Goal: Task Accomplishment & Management: Manage account settings

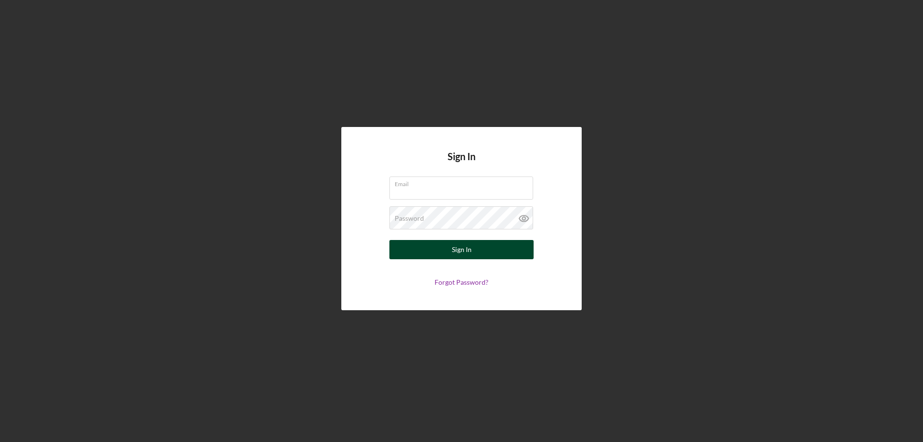
type input "[PERSON_NAME][EMAIL_ADDRESS][DOMAIN_NAME]"
click at [475, 249] on button "Sign In" at bounding box center [461, 249] width 144 height 19
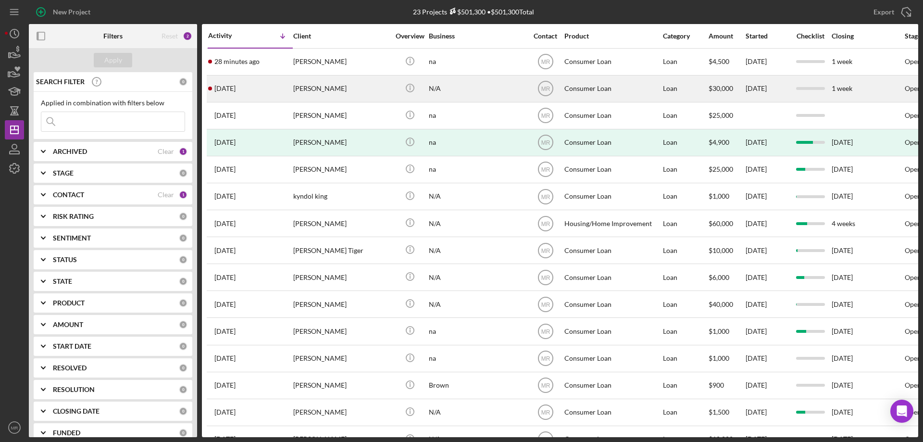
click at [477, 89] on div "N/A" at bounding box center [477, 88] width 96 height 25
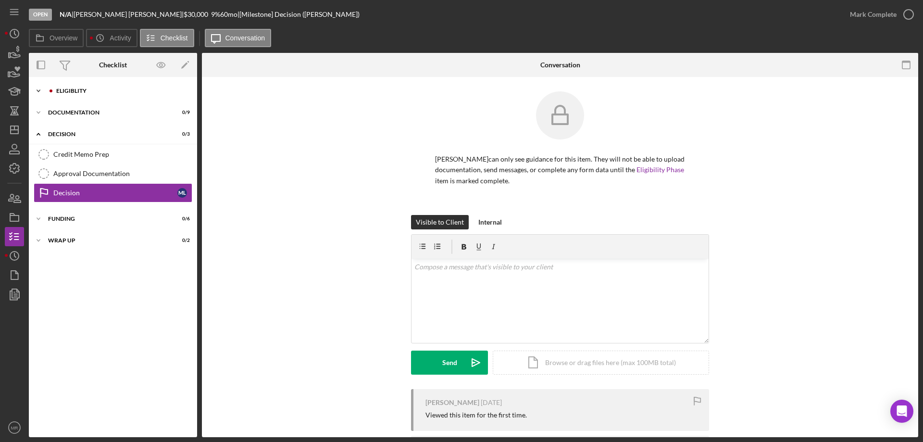
click at [67, 91] on div "Eligiblity" at bounding box center [120, 91] width 129 height 6
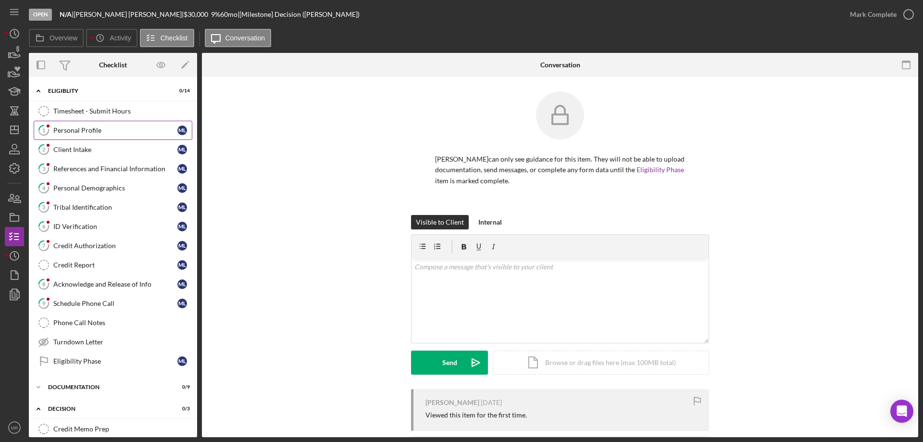
click at [71, 130] on div "Personal Profile" at bounding box center [115, 130] width 124 height 8
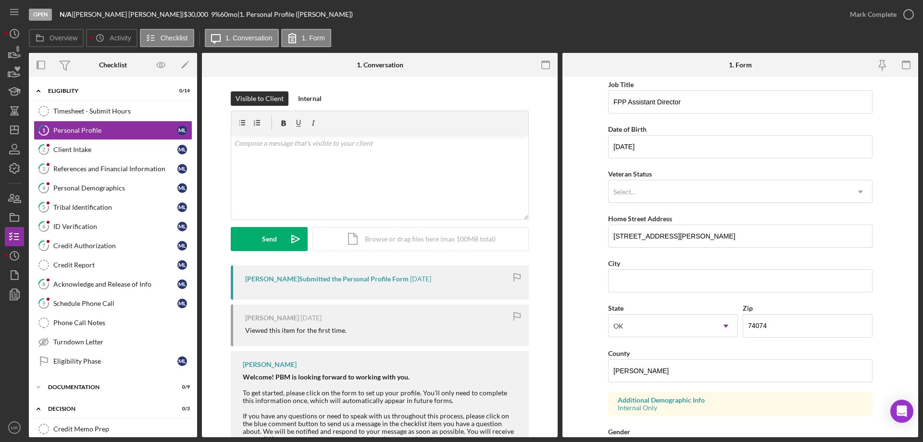
scroll to position [96, 0]
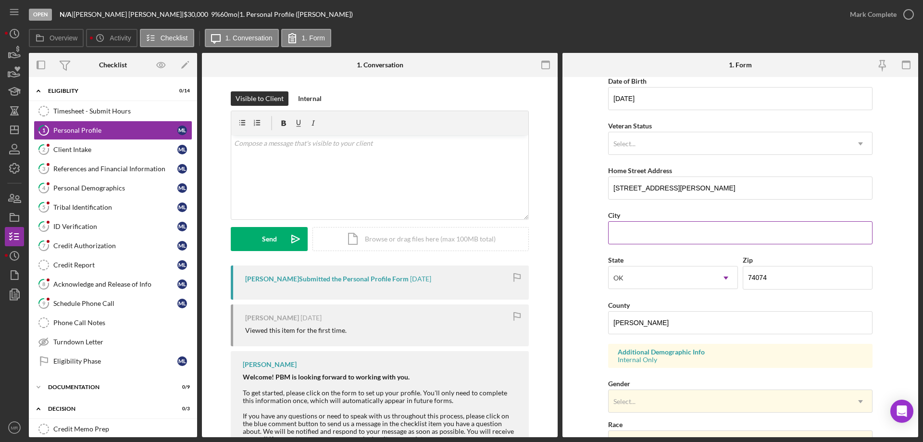
click at [633, 229] on input "City" at bounding box center [740, 232] width 264 height 23
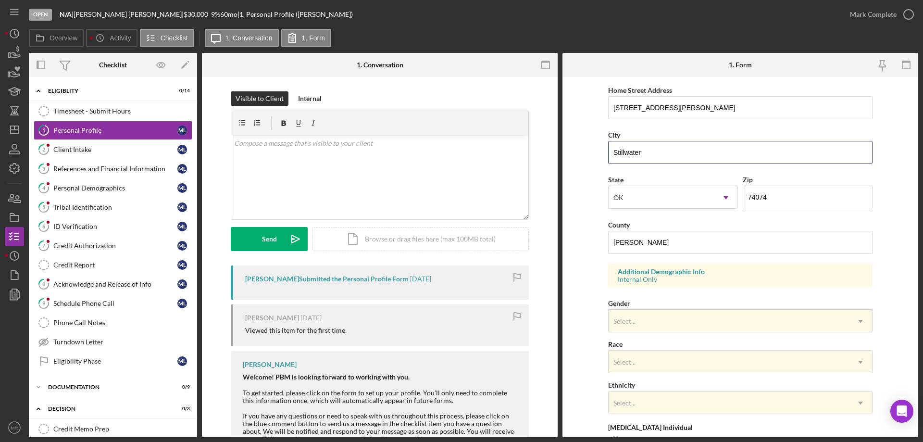
scroll to position [282, 0]
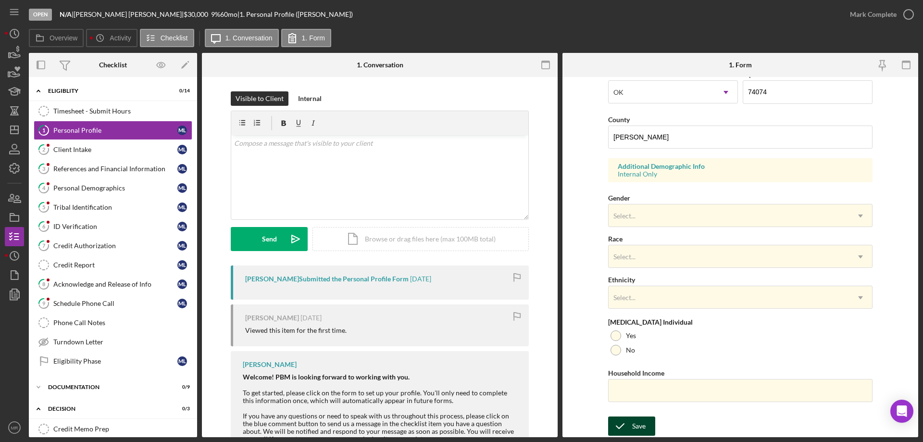
type input "Stillwater"
click at [640, 419] on div "Save" at bounding box center [638, 425] width 13 height 19
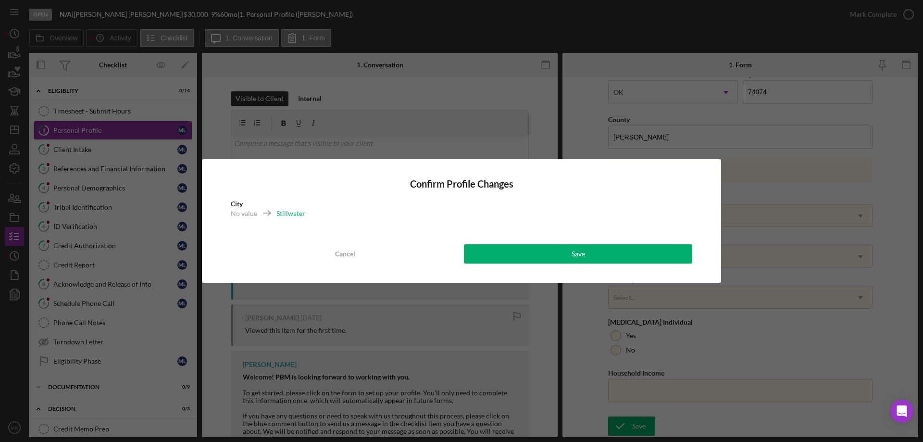
click at [581, 242] on div "Confirm Profile Changes City No value Stillwater Cancel Save" at bounding box center [461, 221] width 519 height 124
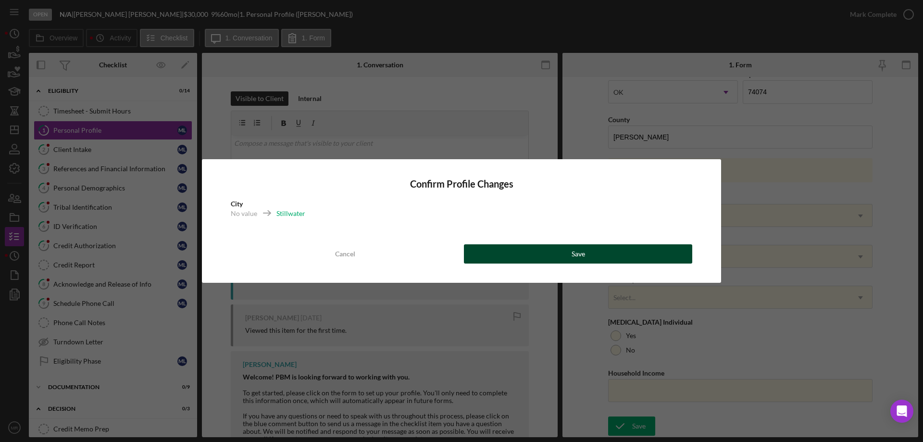
click at [591, 254] on button "Save" at bounding box center [578, 253] width 228 height 19
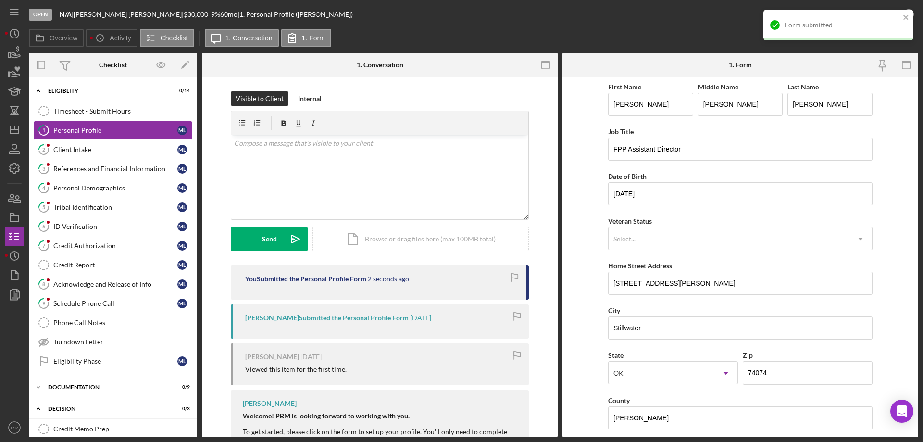
scroll to position [0, 0]
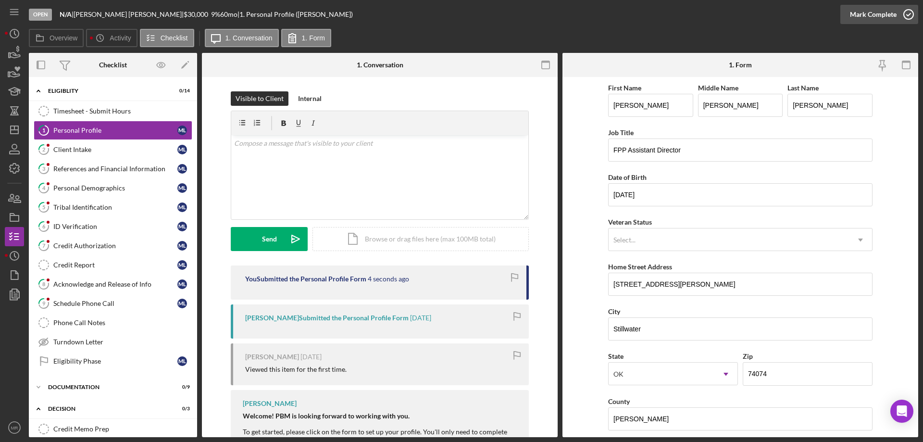
click at [908, 11] on icon "button" at bounding box center [909, 14] width 24 height 24
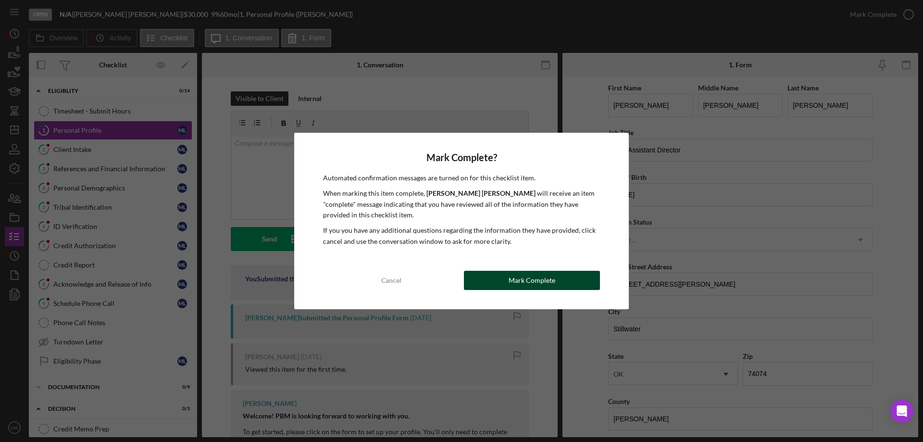
click at [534, 273] on div "Mark Complete" at bounding box center [532, 280] width 47 height 19
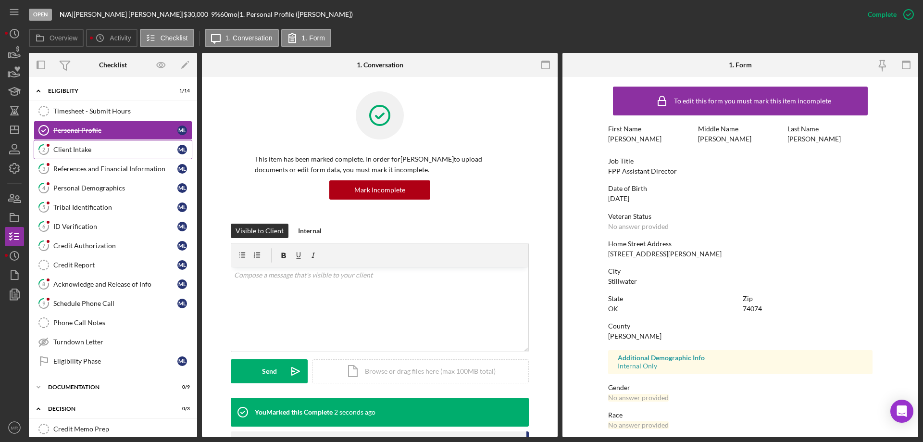
click at [68, 148] on div "Client Intake" at bounding box center [115, 150] width 124 height 8
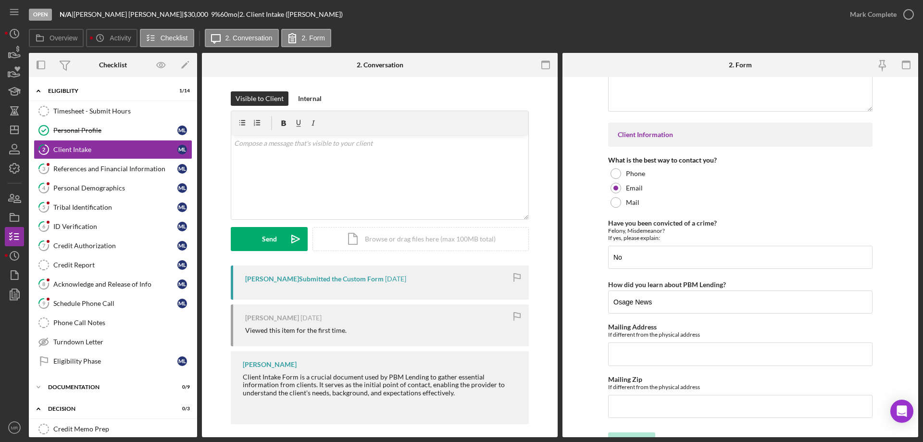
scroll to position [1342, 0]
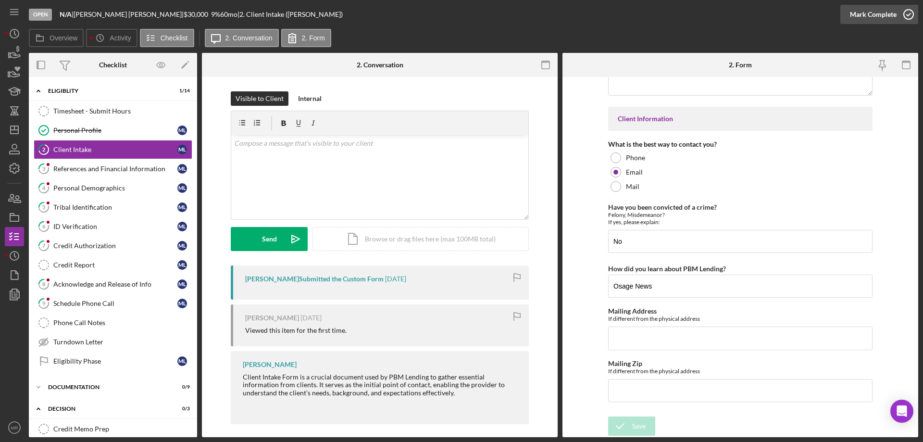
click at [908, 12] on icon "button" at bounding box center [909, 14] width 24 height 24
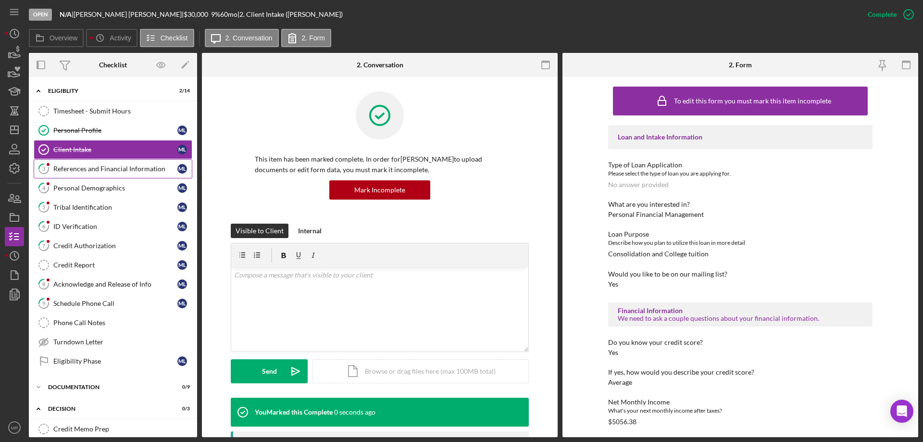
click at [84, 166] on div "References and Financial Information" at bounding box center [115, 169] width 124 height 8
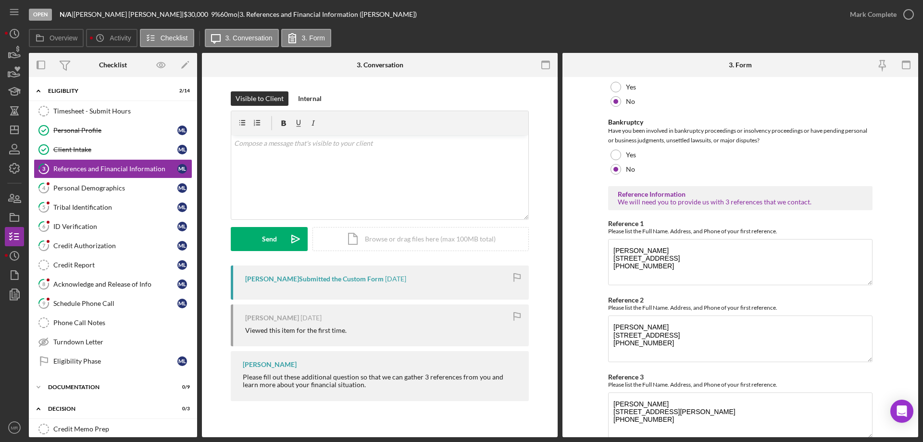
scroll to position [327, 0]
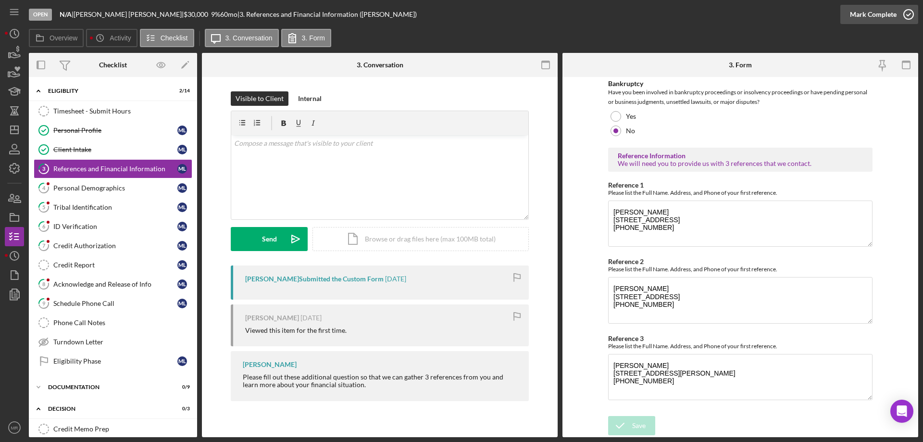
click at [910, 13] on icon "button" at bounding box center [909, 14] width 24 height 24
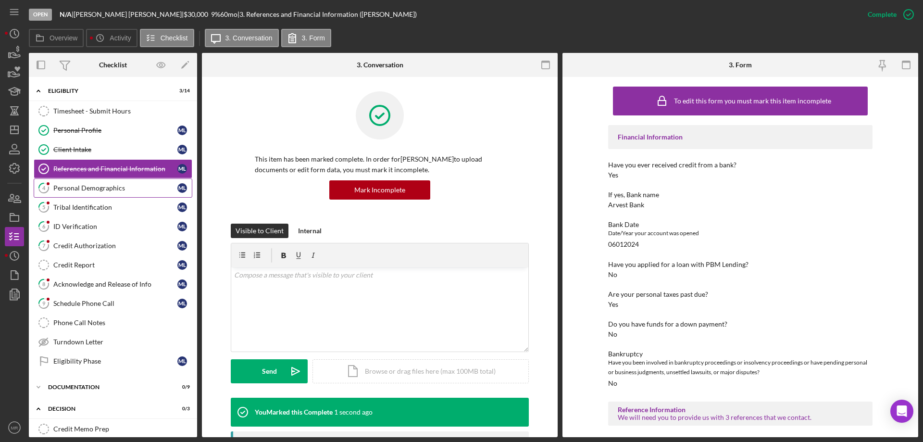
click at [66, 185] on div "Personal Demographics" at bounding box center [115, 188] width 124 height 8
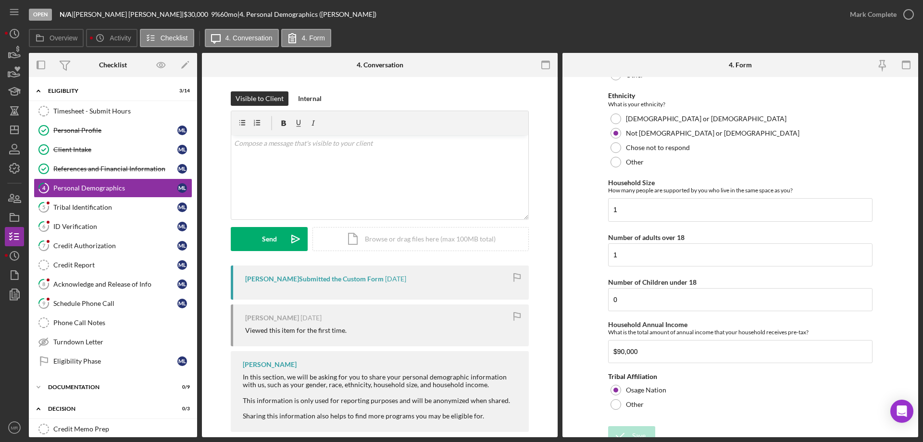
scroll to position [427, 0]
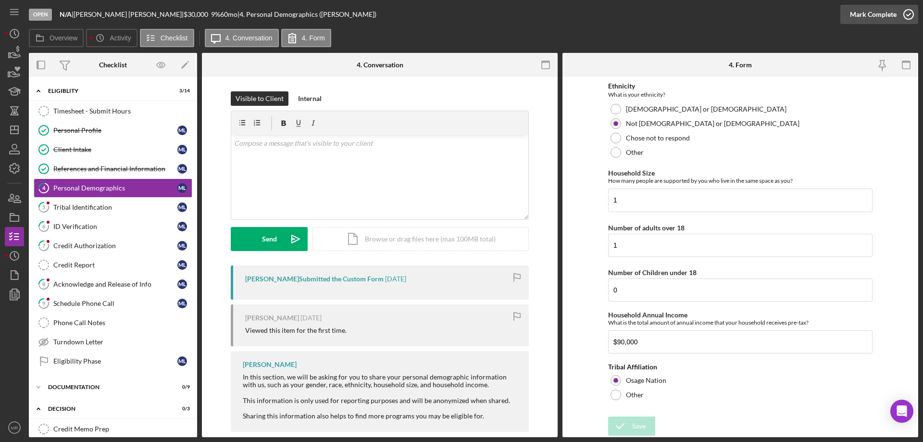
click at [906, 14] on icon "button" at bounding box center [909, 14] width 24 height 24
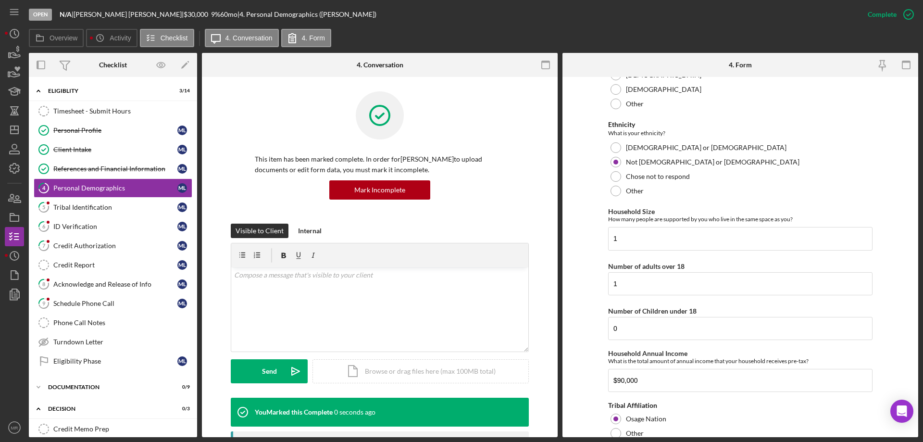
scroll to position [465, 0]
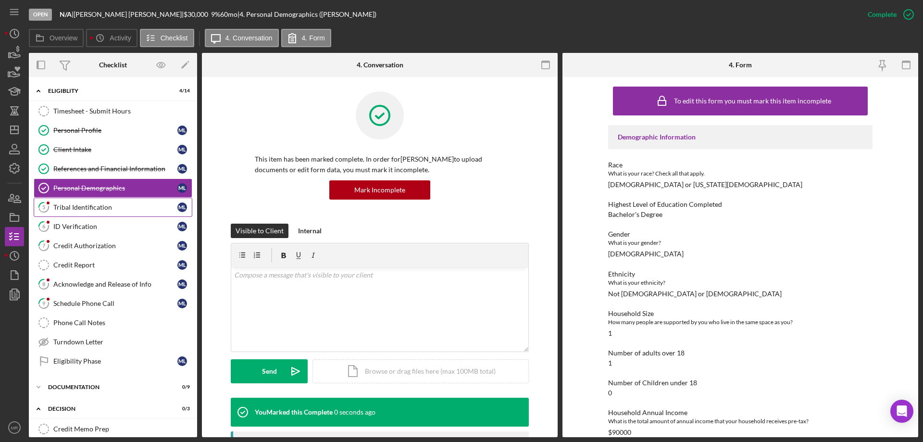
click at [57, 210] on div "Tribal Identification" at bounding box center [115, 207] width 124 height 8
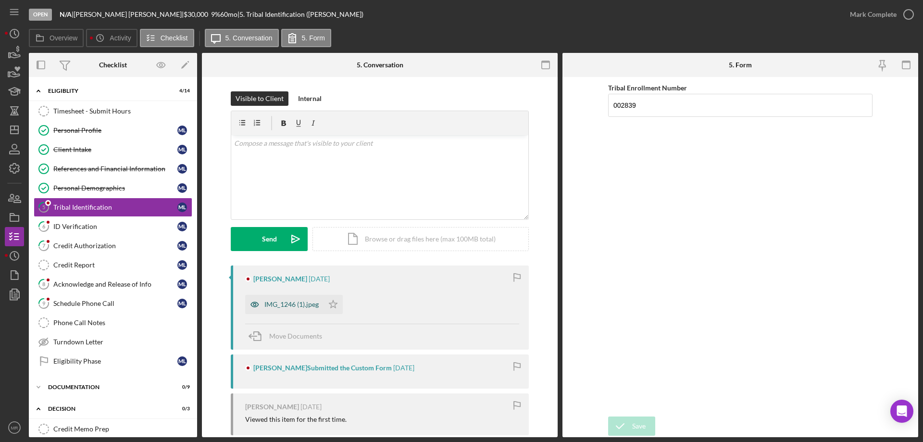
click at [280, 303] on div "IMG_1246 (1).jpeg" at bounding box center [291, 304] width 54 height 8
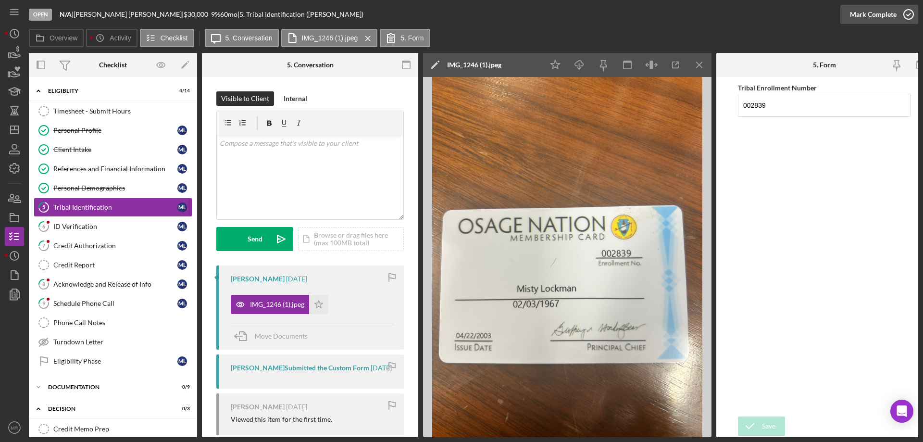
click at [909, 12] on icon "button" at bounding box center [909, 14] width 24 height 24
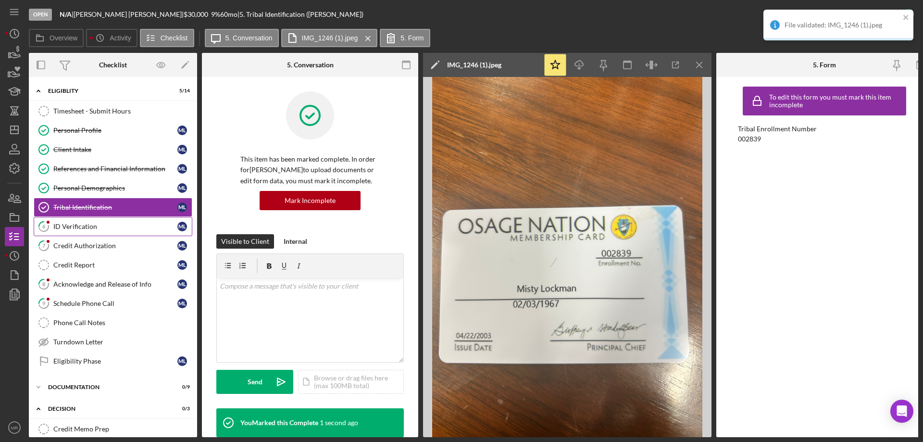
click at [71, 226] on div "ID Verification" at bounding box center [115, 227] width 124 height 8
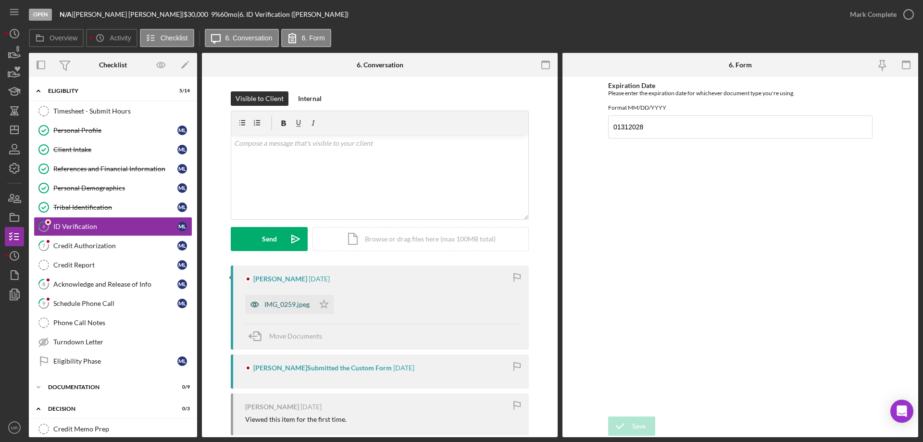
click at [278, 302] on div "IMG_0259.jpeg" at bounding box center [286, 304] width 45 height 8
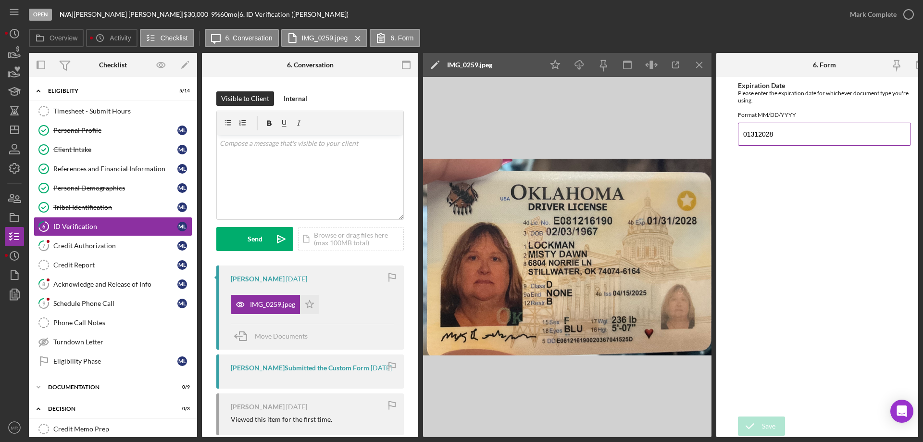
click at [750, 140] on input "01312028" at bounding box center [824, 134] width 173 height 23
click at [761, 140] on input "01/312028" at bounding box center [824, 134] width 173 height 23
type input "[DATE]"
click at [908, 13] on icon "button" at bounding box center [909, 14] width 24 height 24
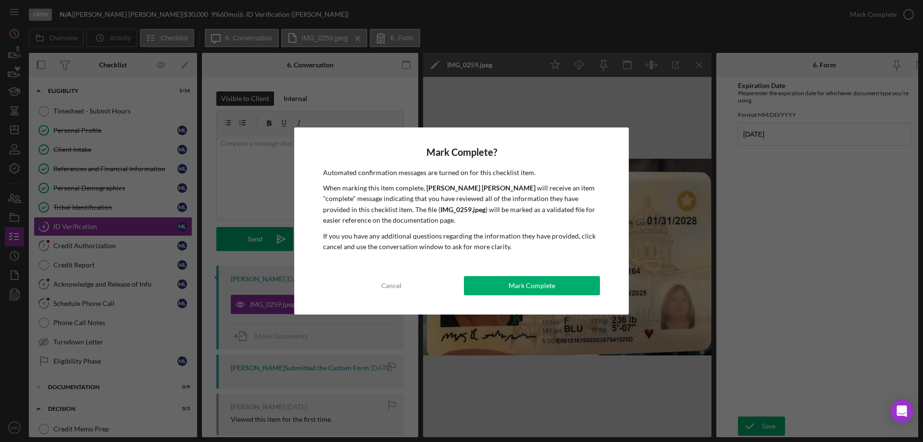
click at [537, 282] on div "Mark Complete" at bounding box center [532, 285] width 47 height 19
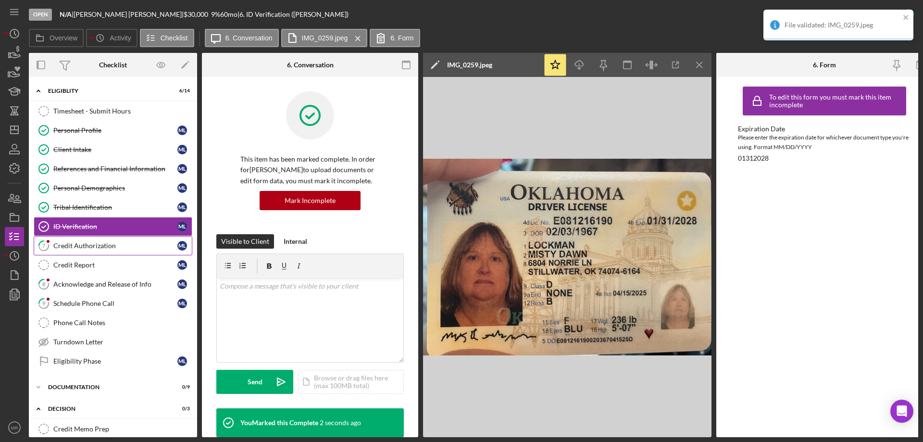
click at [73, 243] on div "Credit Authorization" at bounding box center [115, 246] width 124 height 8
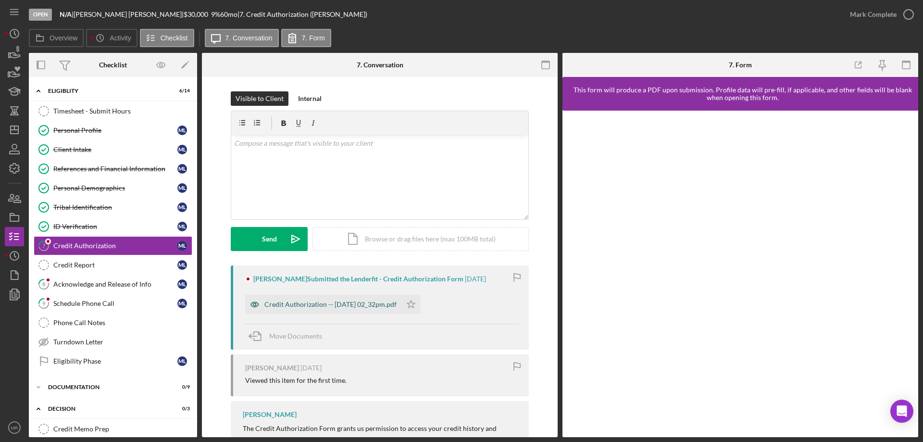
click at [316, 304] on div "Credit Authorization -- [DATE] 02_32pm.pdf" at bounding box center [330, 304] width 132 height 8
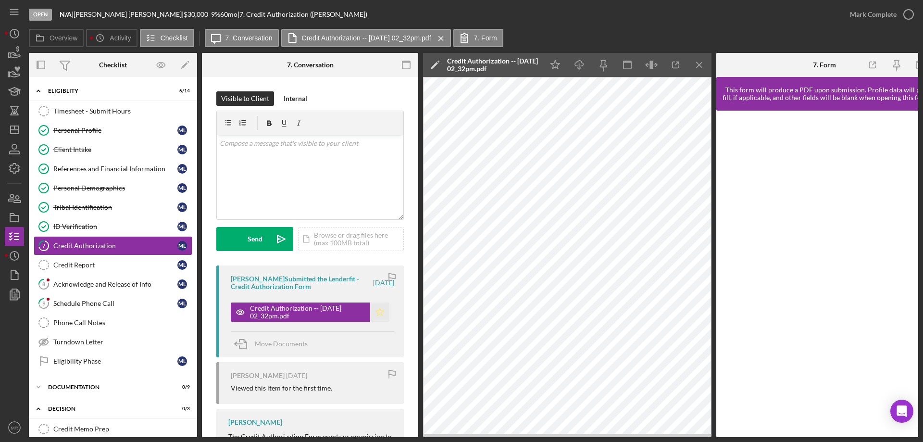
click at [375, 309] on icon "Icon/Star" at bounding box center [379, 311] width 19 height 19
click at [908, 11] on icon "button" at bounding box center [909, 14] width 24 height 24
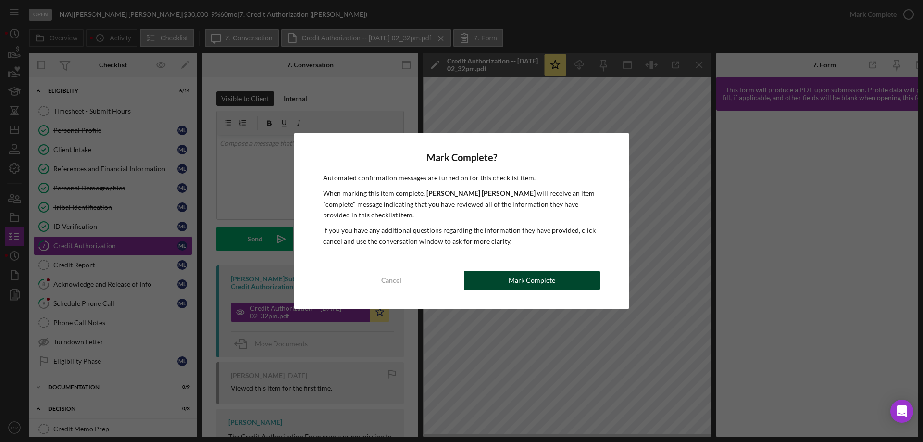
click at [538, 279] on div "Mark Complete" at bounding box center [532, 280] width 47 height 19
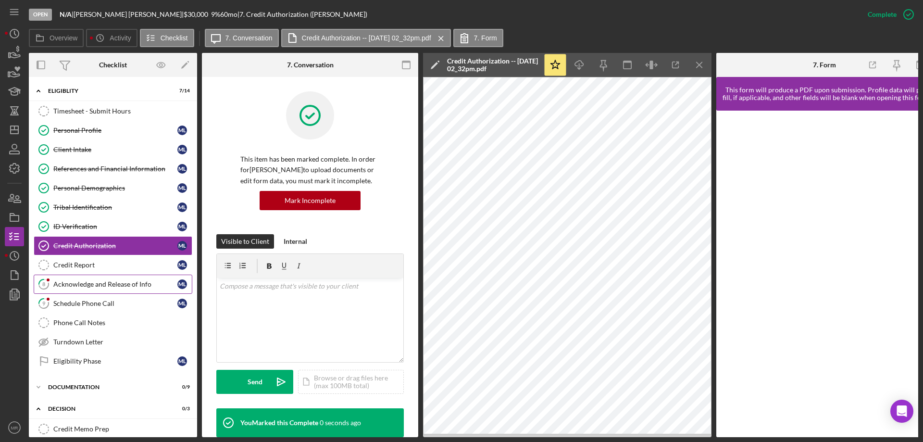
click at [81, 283] on div "Acknowledge and Release of Info" at bounding box center [115, 284] width 124 height 8
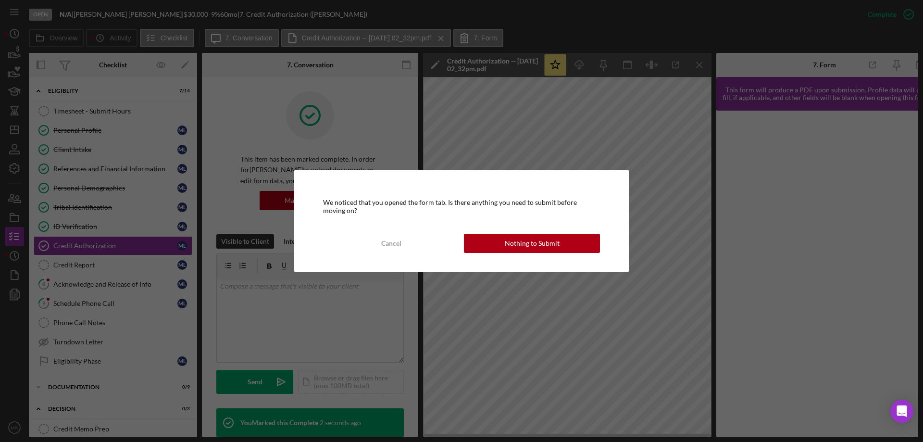
drag, startPoint x: 503, startPoint y: 245, endPoint x: 532, endPoint y: 244, distance: 29.3
click at [504, 245] on button "Nothing to Submit" at bounding box center [532, 243] width 136 height 19
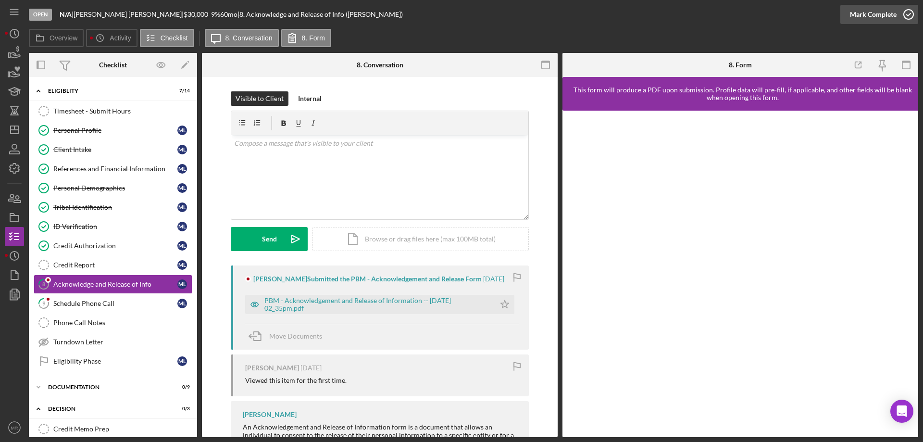
click at [912, 10] on icon "button" at bounding box center [909, 14] width 24 height 24
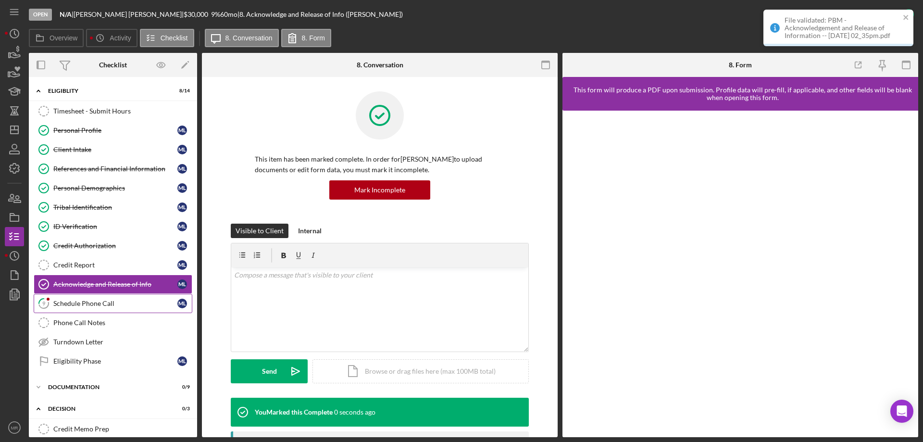
click at [71, 302] on div "Schedule Phone Call" at bounding box center [115, 304] width 124 height 8
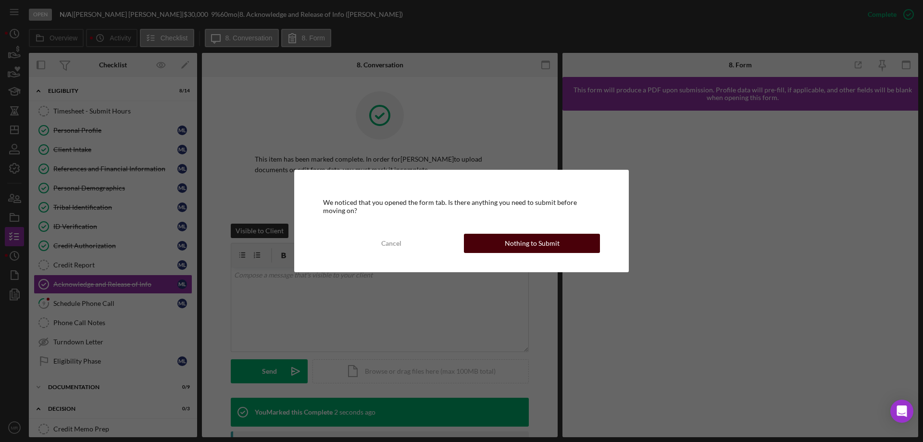
click at [525, 241] on div "Nothing to Submit" at bounding box center [532, 243] width 55 height 19
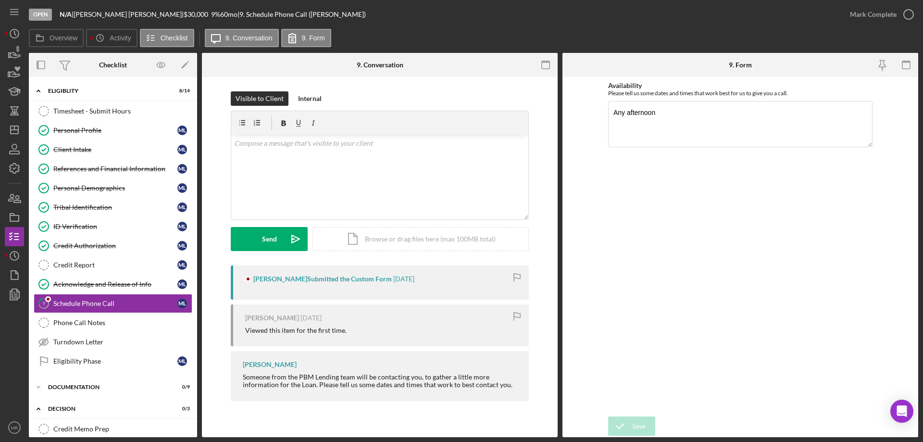
drag, startPoint x: 912, startPoint y: 12, endPoint x: 910, endPoint y: 24, distance: 12.7
click at [0, 0] on icon "button" at bounding box center [0, 0] width 0 height 0
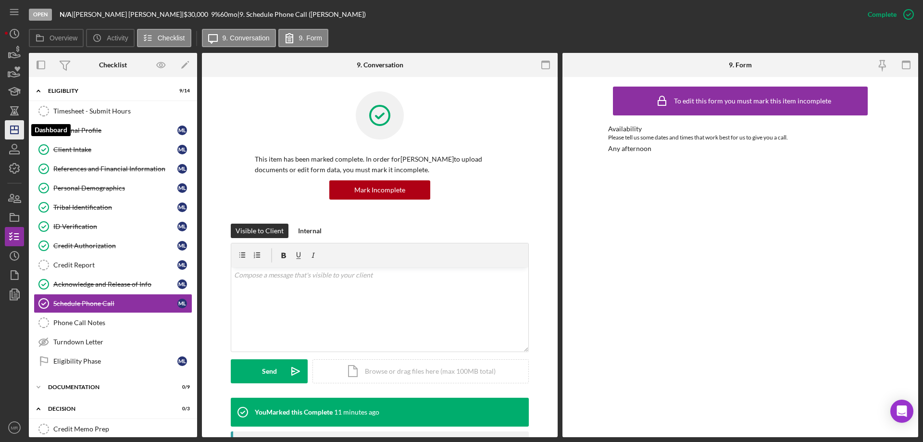
click at [16, 129] on icon "Icon/Dashboard" at bounding box center [14, 130] width 24 height 24
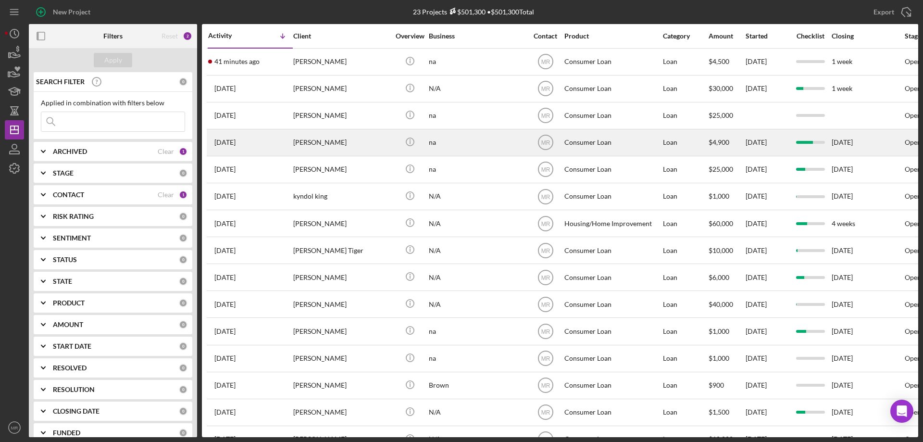
click at [339, 140] on div "[PERSON_NAME]" at bounding box center [341, 142] width 96 height 25
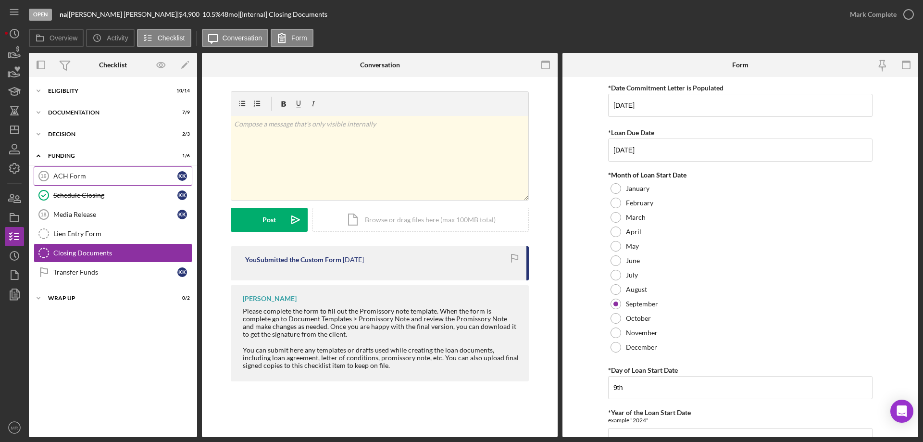
click at [86, 173] on div "ACH Form" at bounding box center [115, 176] width 124 height 8
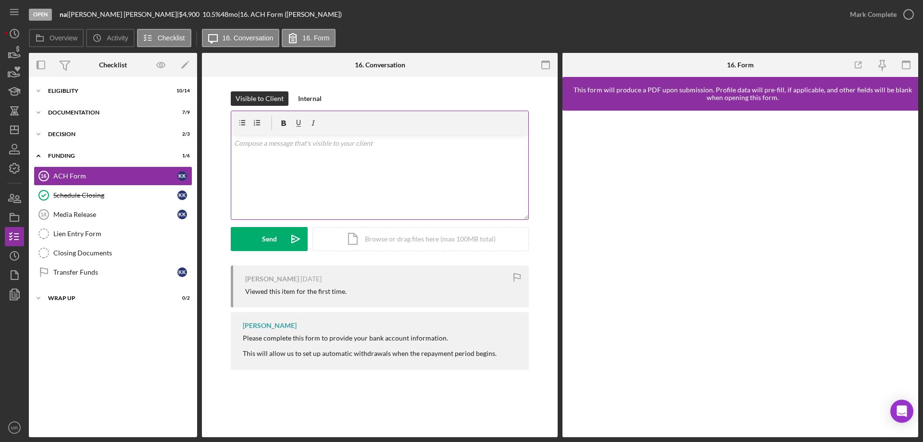
click at [260, 153] on div "v Color teal Color pink Remove color Add row above Add row below Add column bef…" at bounding box center [379, 177] width 297 height 84
click at [262, 235] on div "Send" at bounding box center [269, 239] width 15 height 24
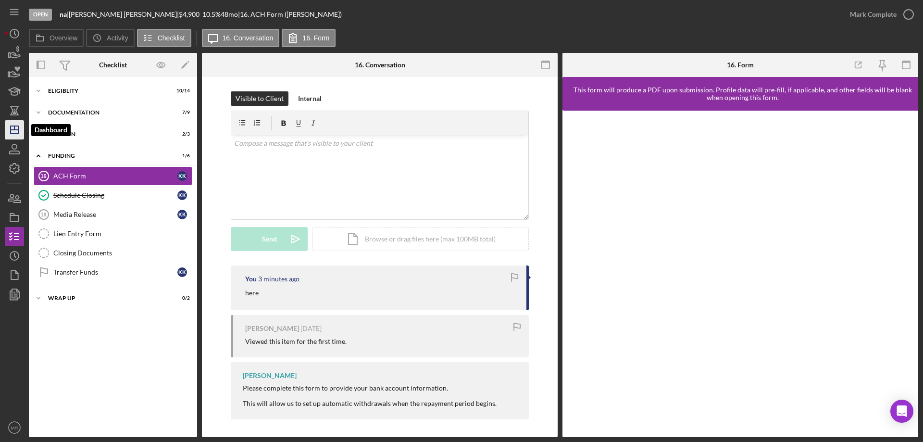
click at [16, 127] on icon "Icon/Dashboard" at bounding box center [14, 130] width 24 height 24
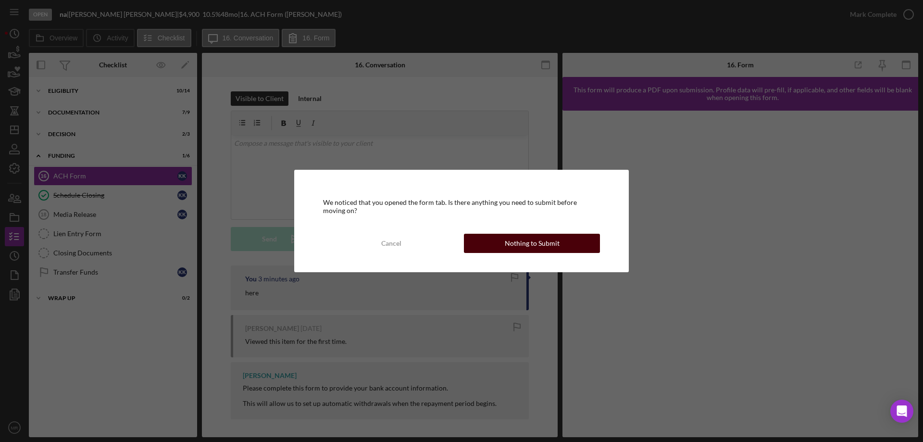
click at [544, 241] on div "Nothing to Submit" at bounding box center [532, 243] width 55 height 19
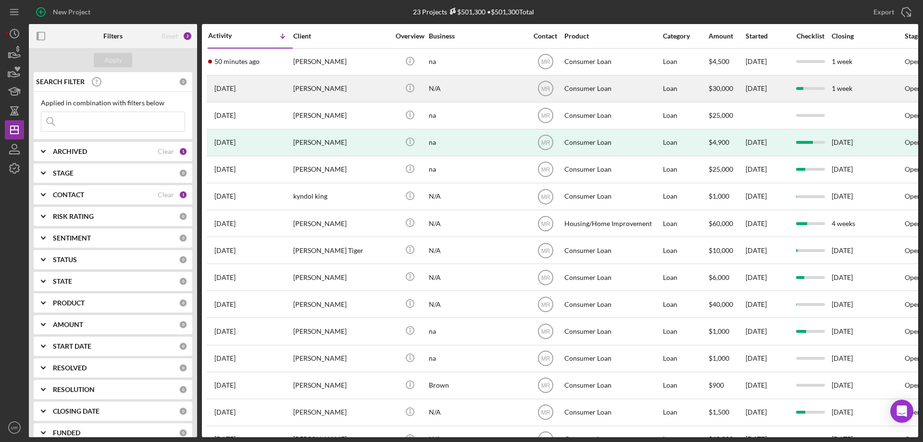
click at [348, 88] on div "[PERSON_NAME]" at bounding box center [341, 88] width 96 height 25
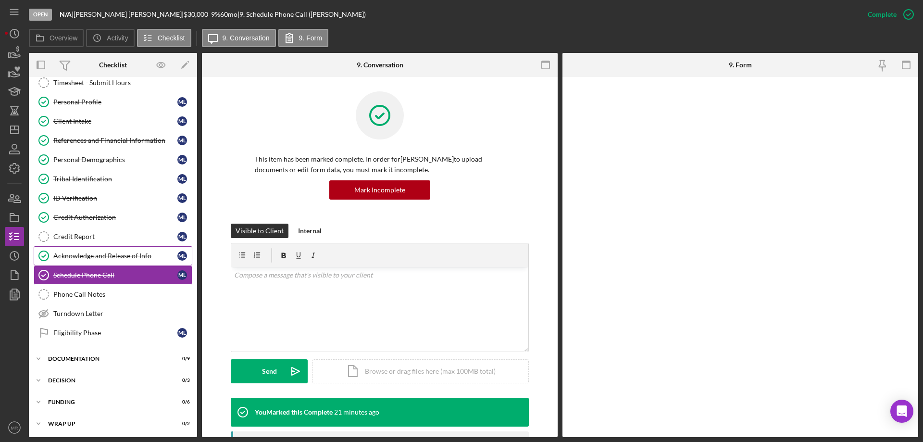
scroll to position [29, 0]
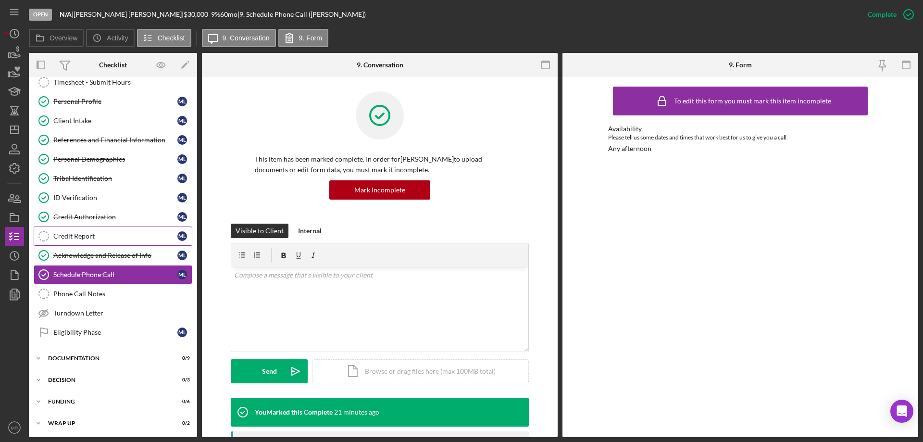
click at [72, 236] on div "Credit Report" at bounding box center [115, 236] width 124 height 8
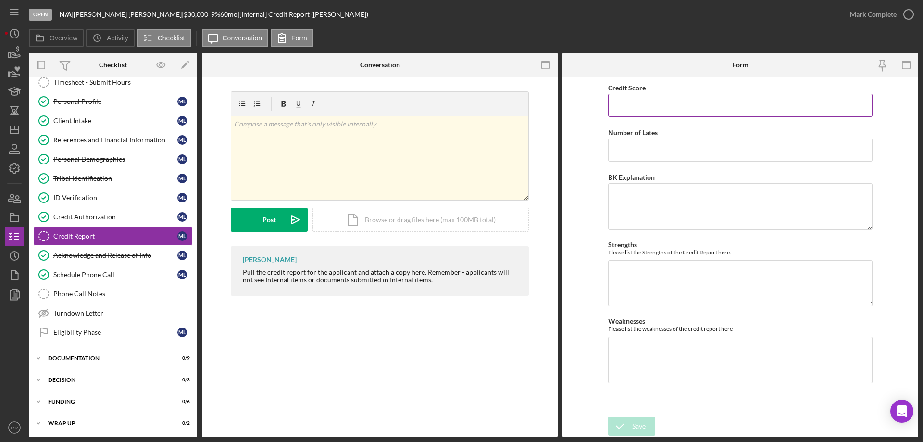
click at [631, 105] on input "Credit Score" at bounding box center [740, 105] width 264 height 23
type input "597"
click at [624, 338] on textarea "Weaknesses" at bounding box center [740, 360] width 264 height 46
type textarea "1 open collection"
click at [643, 431] on div "Save" at bounding box center [638, 425] width 13 height 19
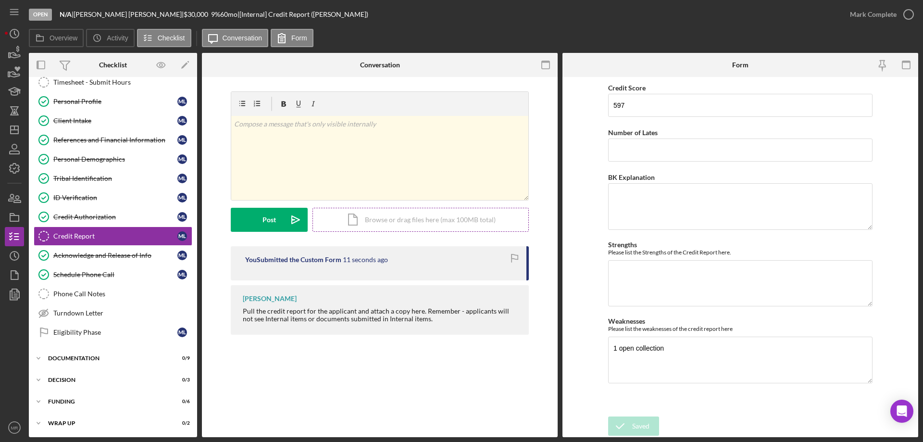
click at [374, 218] on div "Icon/Document Browse or drag files here (max 100MB total) Tap to choose files o…" at bounding box center [420, 220] width 216 height 24
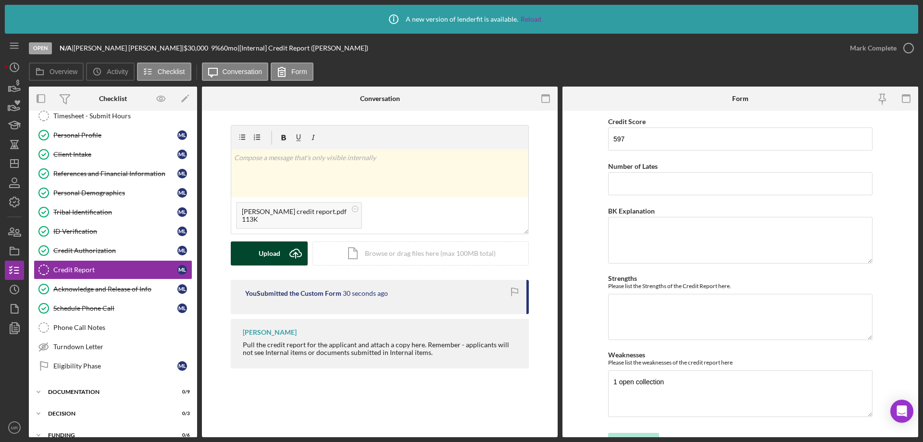
click at [265, 254] on div "Upload" at bounding box center [270, 253] width 22 height 24
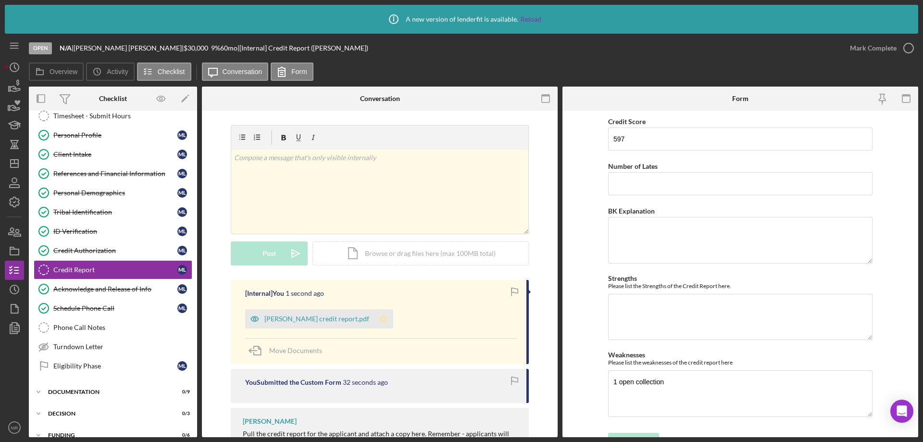
click at [374, 318] on icon "Icon/Star" at bounding box center [383, 318] width 19 height 19
click at [906, 47] on icon "button" at bounding box center [909, 48] width 24 height 24
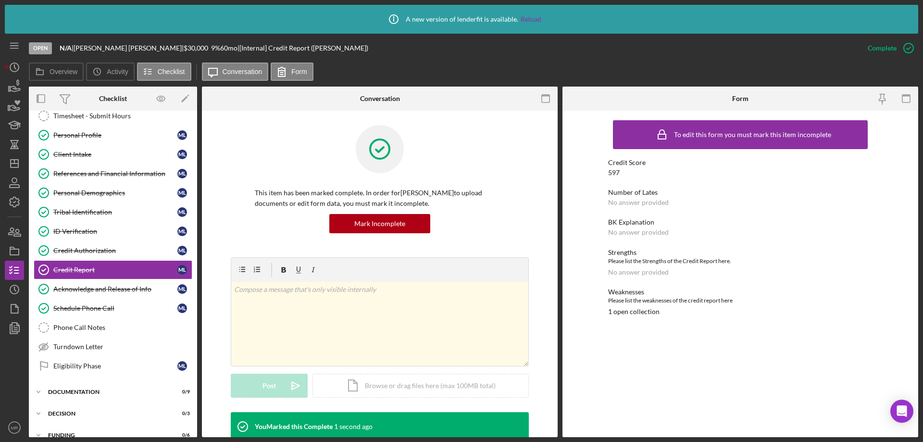
click at [534, 17] on link "Reload" at bounding box center [531, 19] width 21 height 8
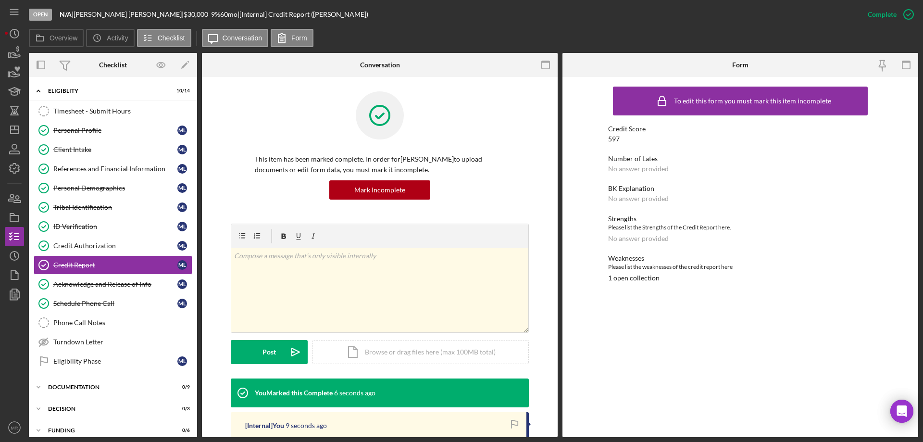
scroll to position [8, 0]
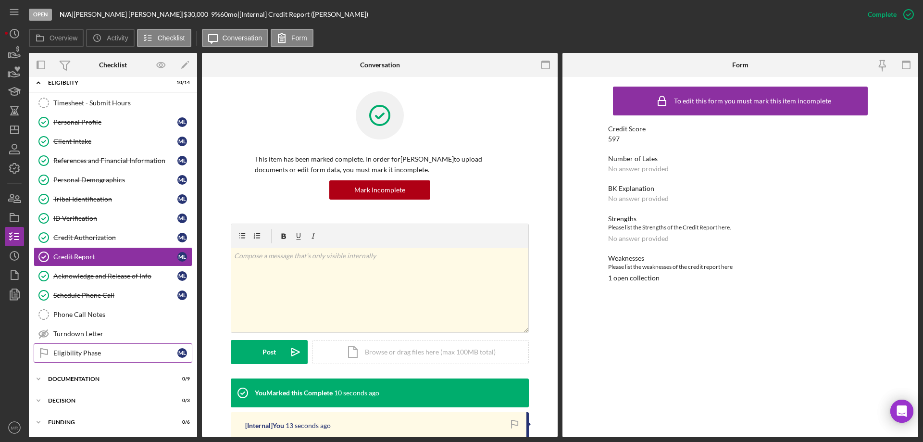
click at [71, 352] on div "Eligibility Phase" at bounding box center [115, 353] width 124 height 8
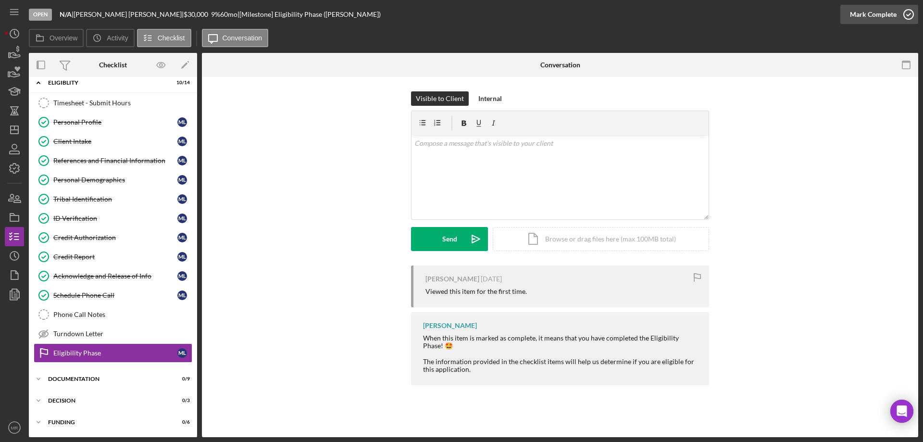
click at [905, 16] on icon "button" at bounding box center [909, 14] width 24 height 24
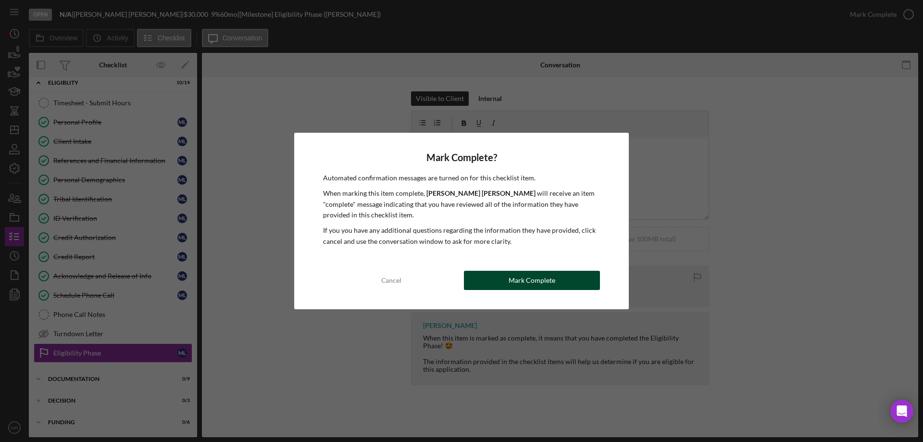
click at [537, 277] on div "Mark Complete" at bounding box center [532, 280] width 47 height 19
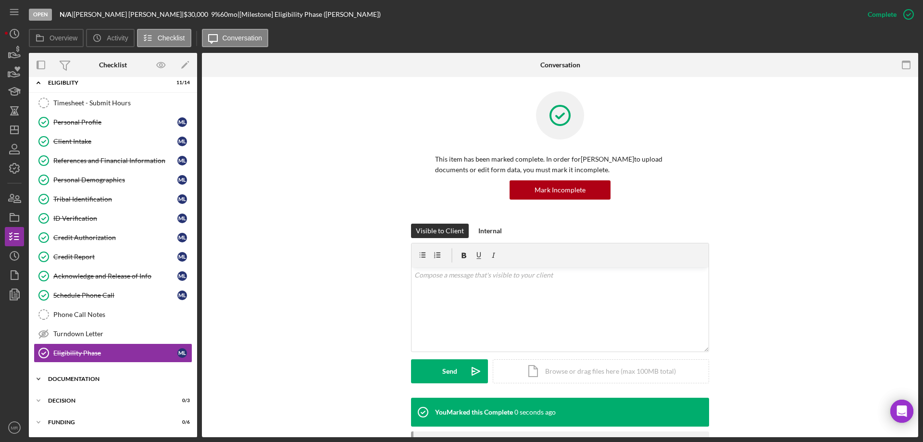
click at [70, 371] on div "Icon/Expander Documentation 0 / 9" at bounding box center [113, 378] width 168 height 19
click at [77, 395] on div "Personal Collateral" at bounding box center [115, 399] width 124 height 8
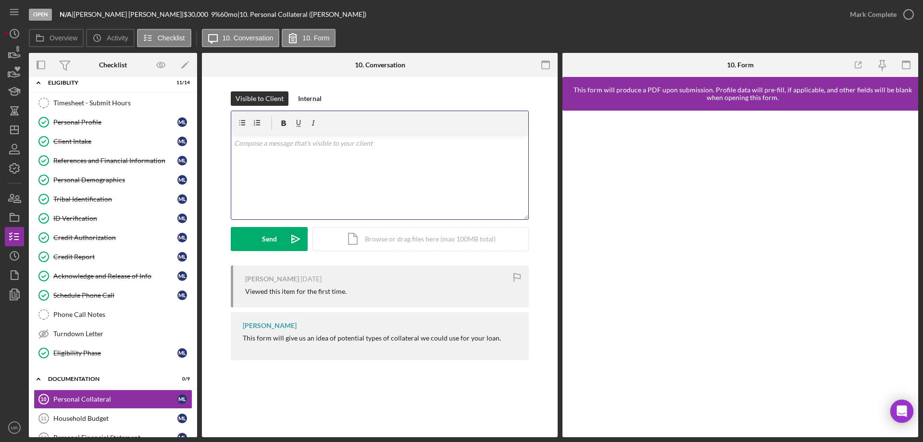
click at [321, 173] on div "v Color teal Color pink Remove color Add row above Add row below Add column bef…" at bounding box center [379, 177] width 297 height 84
click at [264, 240] on div "Send" at bounding box center [269, 239] width 15 height 24
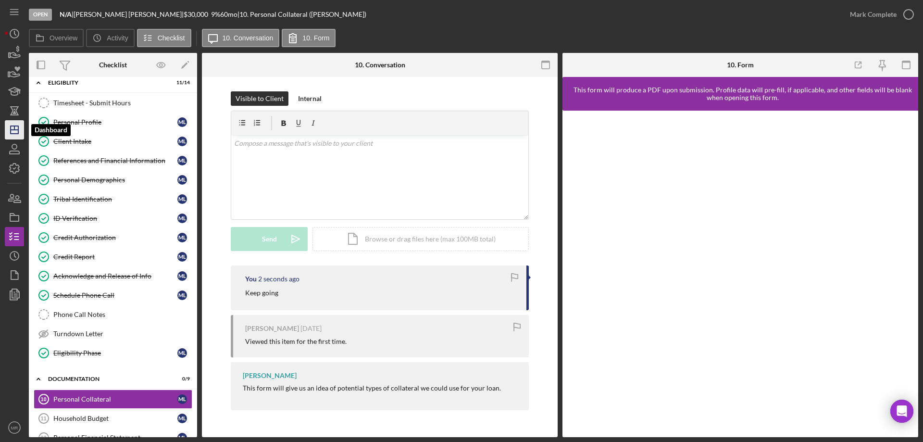
click at [13, 127] on icon "Icon/Dashboard" at bounding box center [14, 130] width 24 height 24
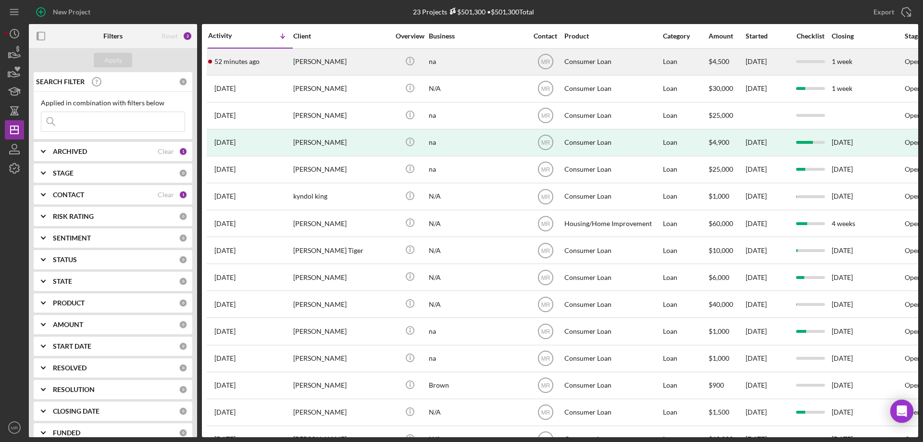
click at [349, 52] on div "[PERSON_NAME]" at bounding box center [341, 61] width 96 height 25
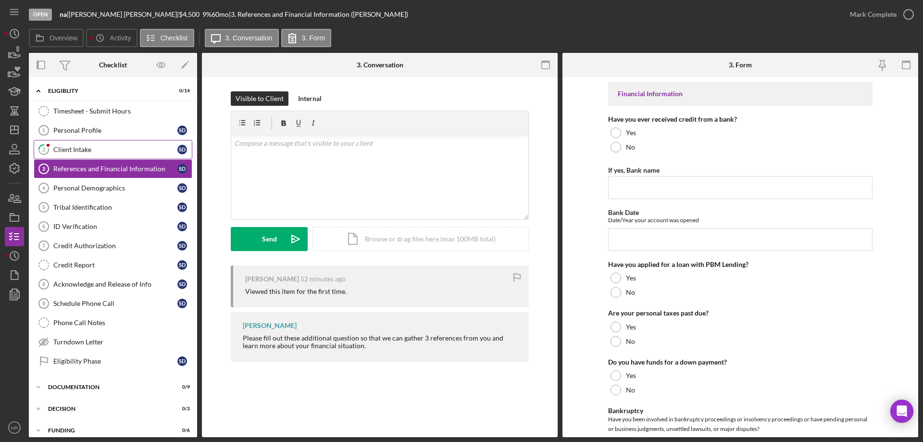
click at [70, 148] on div "Client Intake" at bounding box center [115, 150] width 124 height 8
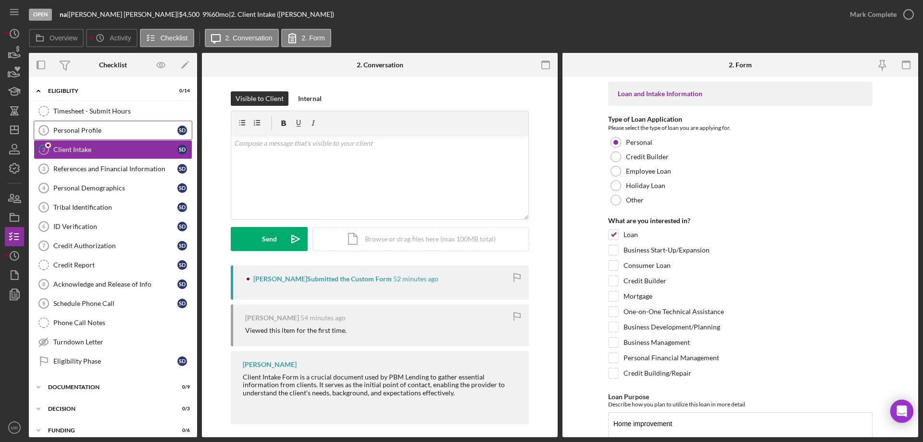
click at [69, 128] on div "Personal Profile" at bounding box center [115, 130] width 124 height 8
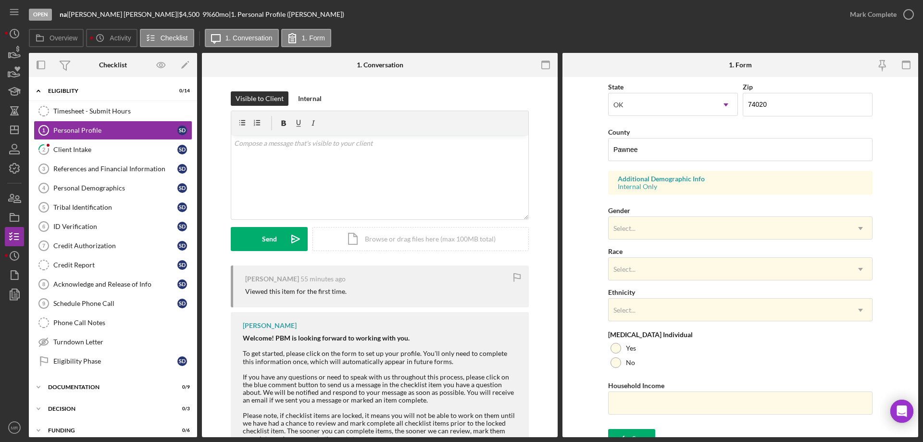
scroll to position [282, 0]
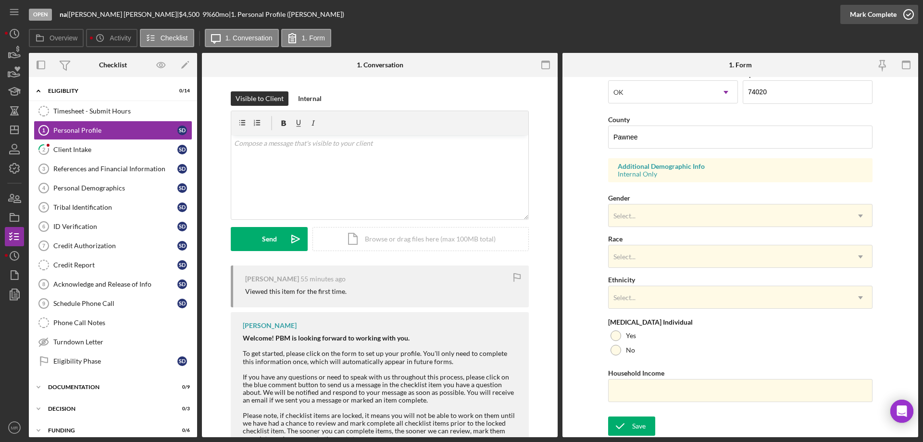
click at [912, 11] on icon "button" at bounding box center [909, 14] width 24 height 24
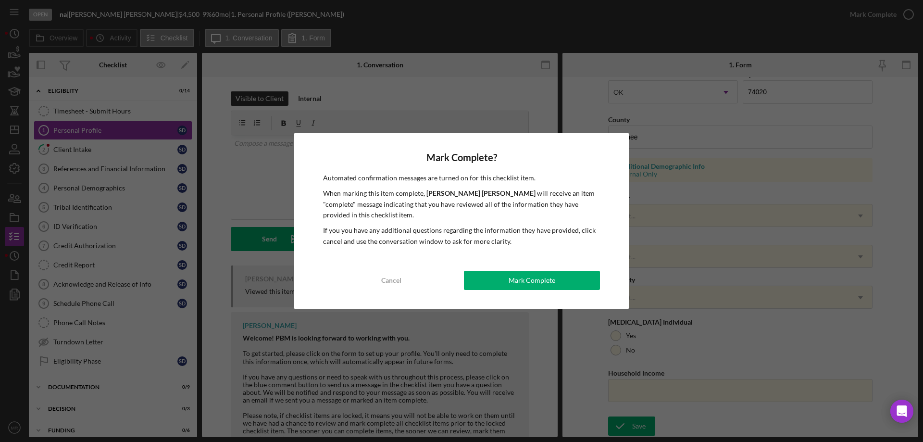
click at [546, 268] on div "Mark Complete? Automated confirmation messages are turned on for this checklist…" at bounding box center [461, 221] width 335 height 176
click at [564, 279] on button "Mark Complete" at bounding box center [532, 280] width 136 height 19
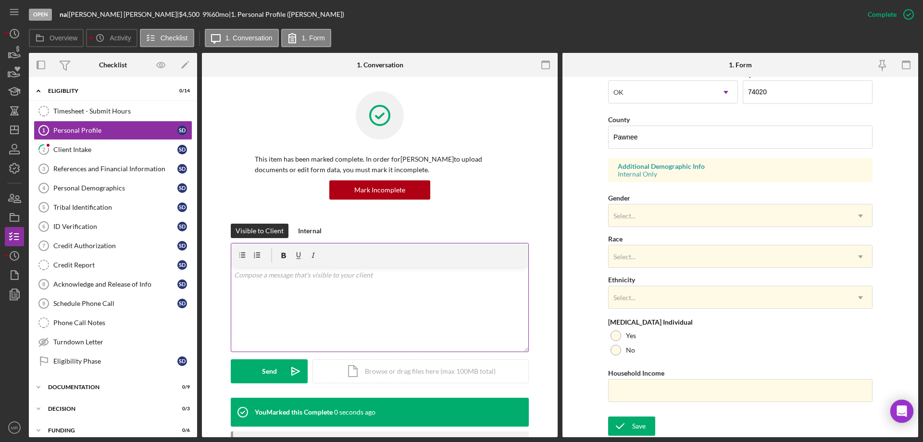
scroll to position [88, 0]
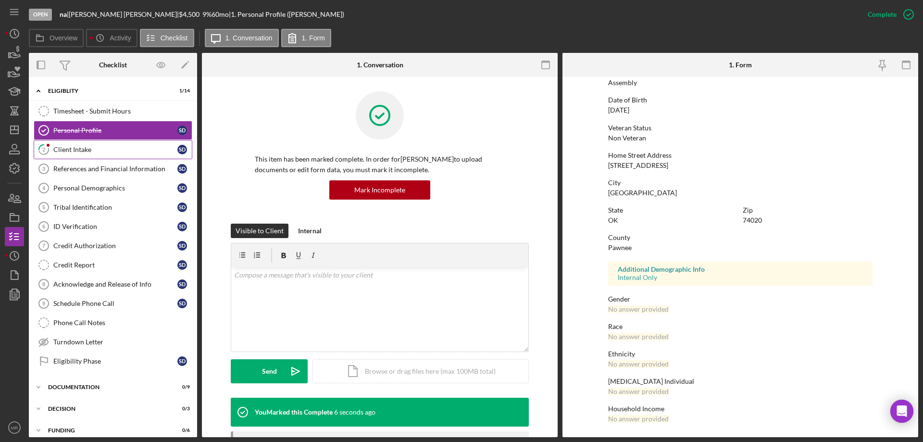
click at [66, 150] on div "Client Intake" at bounding box center [115, 150] width 124 height 8
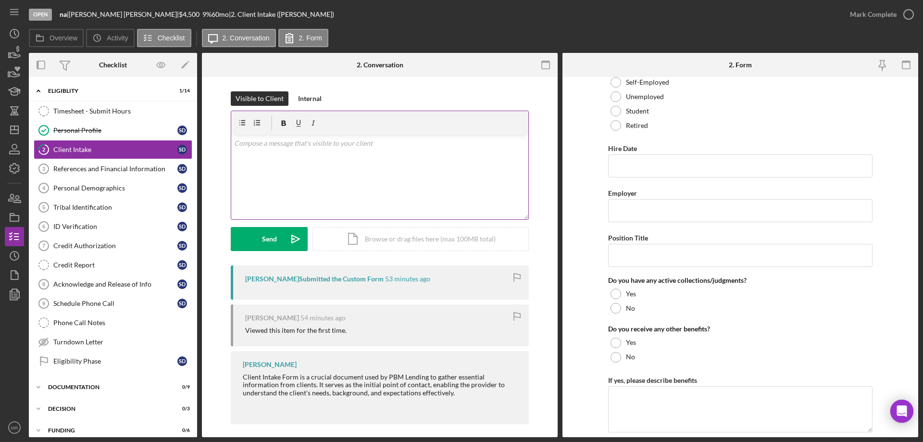
scroll to position [1010, 0]
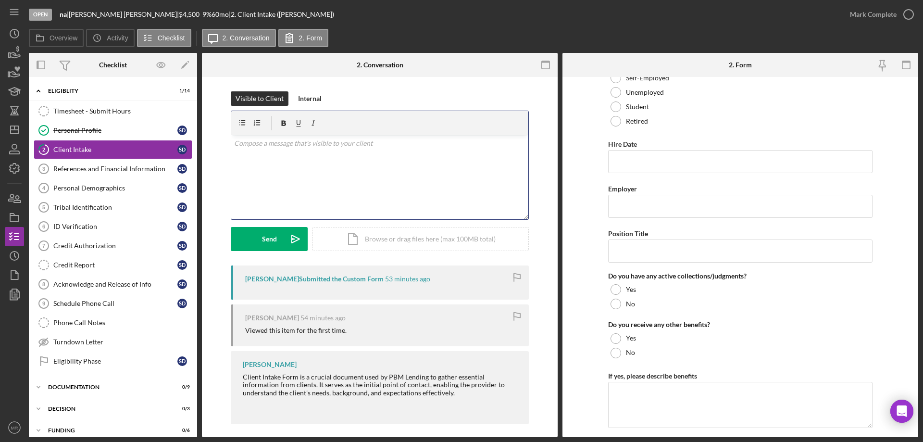
click at [274, 166] on div "v Color teal Color pink Remove color Add row above Add row below Add column bef…" at bounding box center [379, 177] width 297 height 84
click at [210, 225] on div "Visible to Client Internal v Color teal Color pink Remove color Add row above A…" at bounding box center [380, 259] width 356 height 364
click at [90, 167] on div "References and Financial Information" at bounding box center [115, 169] width 124 height 8
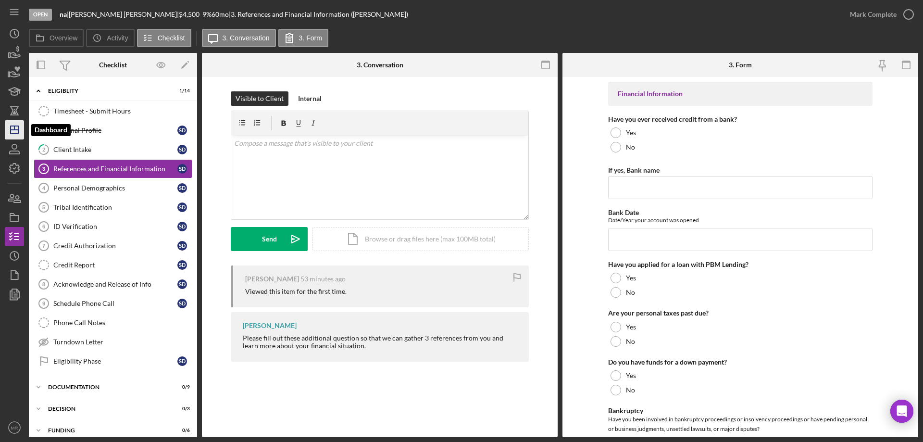
click at [17, 125] on icon "Icon/Dashboard" at bounding box center [14, 130] width 24 height 24
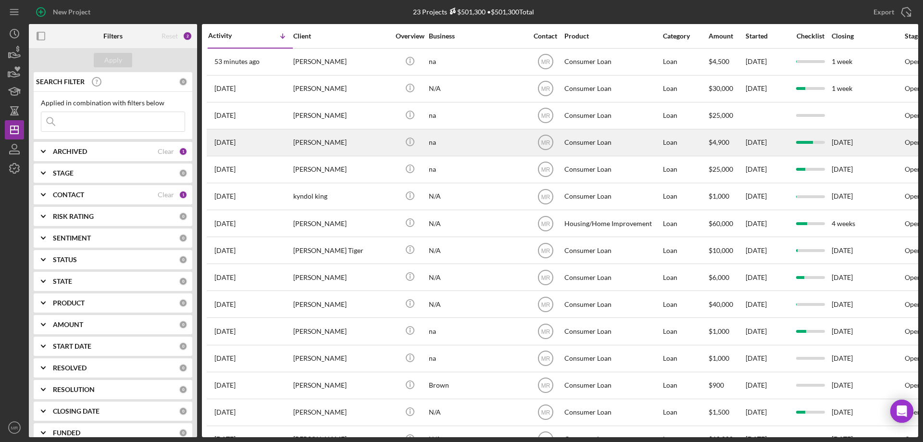
click at [382, 139] on div "[PERSON_NAME]" at bounding box center [341, 142] width 96 height 25
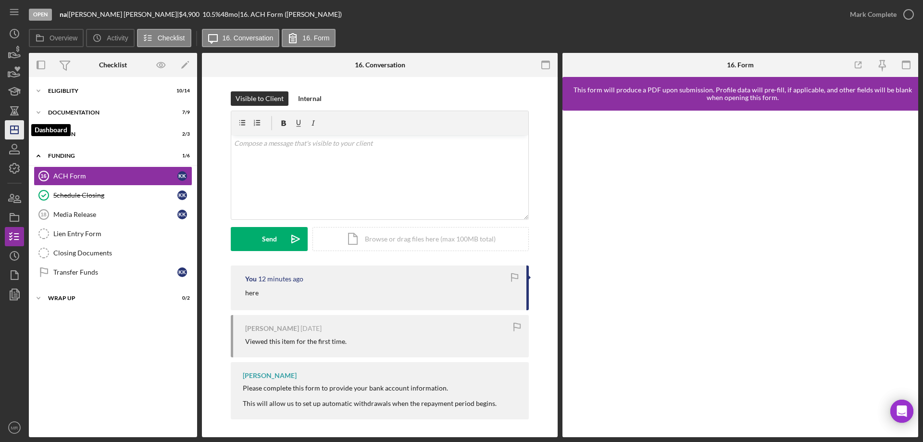
click at [13, 122] on icon "Icon/Dashboard" at bounding box center [14, 130] width 24 height 24
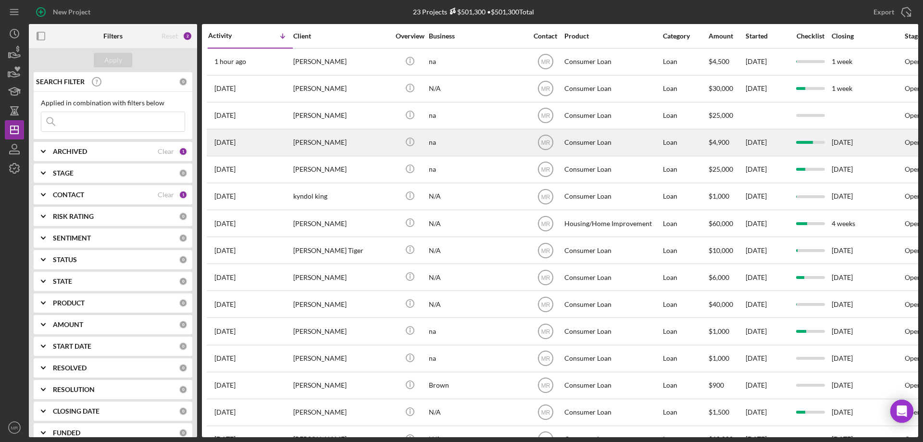
click at [371, 143] on div "[PERSON_NAME]" at bounding box center [341, 142] width 96 height 25
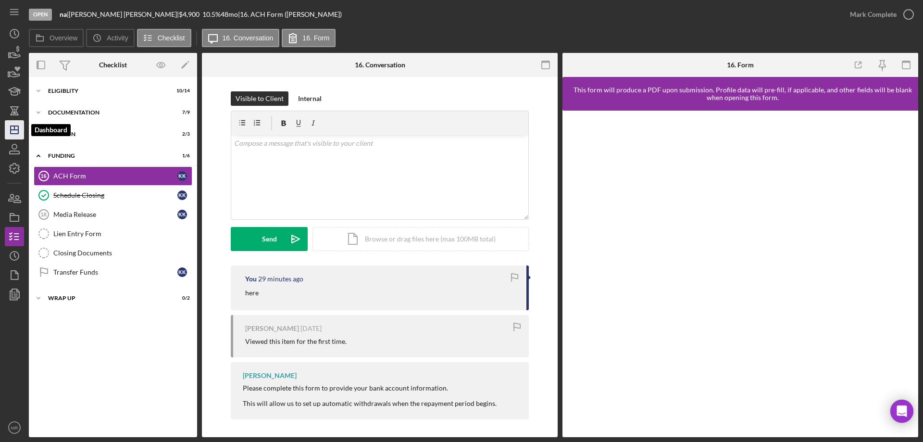
click at [11, 125] on icon "Icon/Dashboard" at bounding box center [14, 130] width 24 height 24
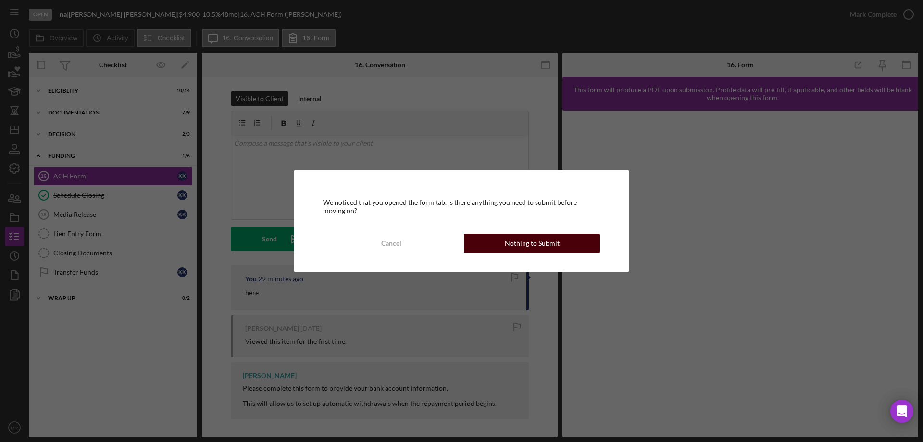
click at [516, 236] on div "Nothing to Submit" at bounding box center [532, 243] width 55 height 19
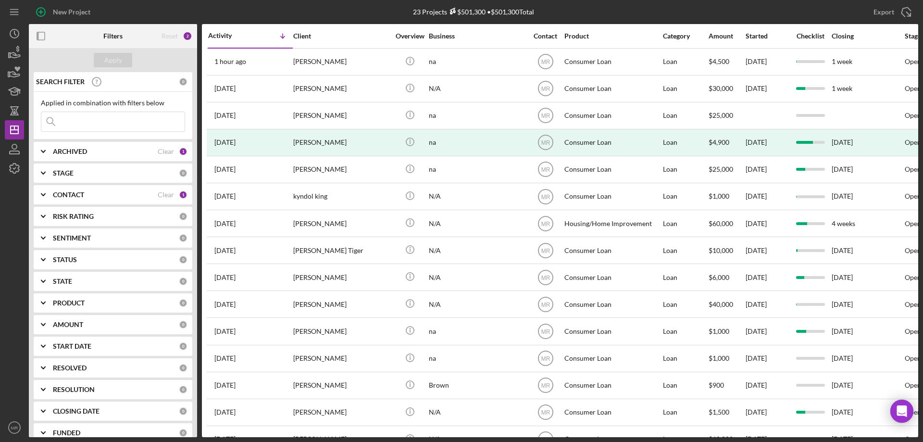
click at [84, 149] on b "ARCHIVED" at bounding box center [70, 152] width 34 height 8
click at [46, 206] on input "Archived" at bounding box center [46, 206] width 10 height 10
checkbox input "true"
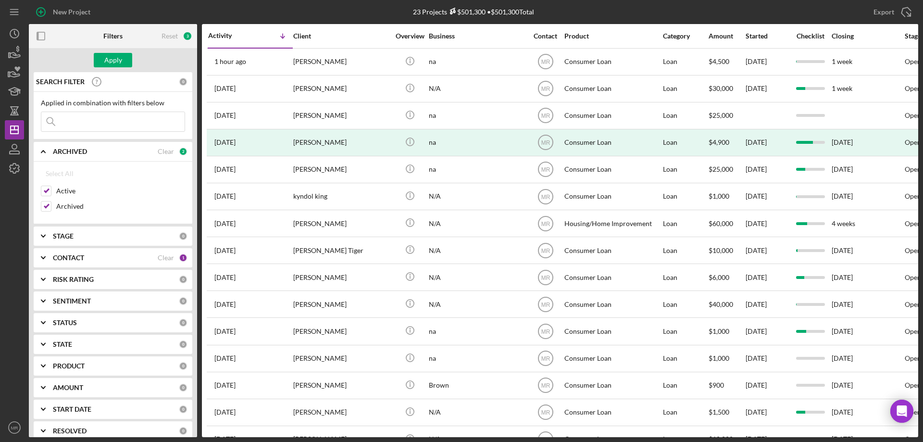
click at [87, 117] on input at bounding box center [112, 121] width 143 height 19
type input "wilson"
click at [110, 56] on div "Apply" at bounding box center [113, 60] width 18 height 14
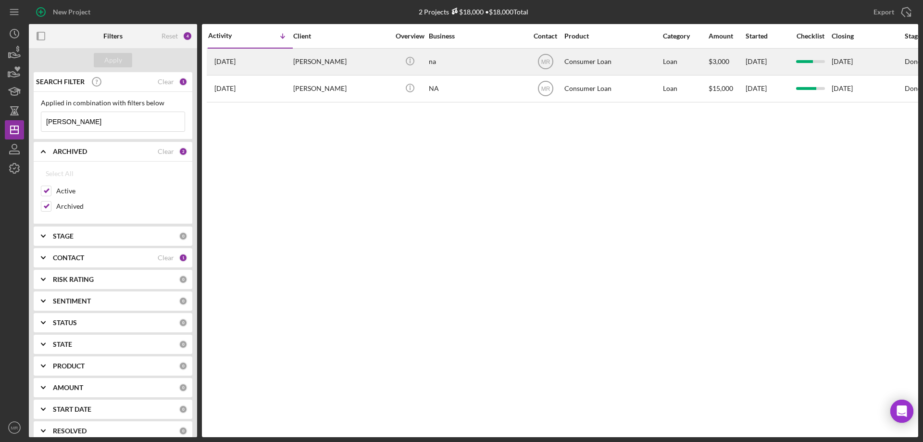
click at [379, 60] on div "Julie Wilson" at bounding box center [341, 61] width 96 height 25
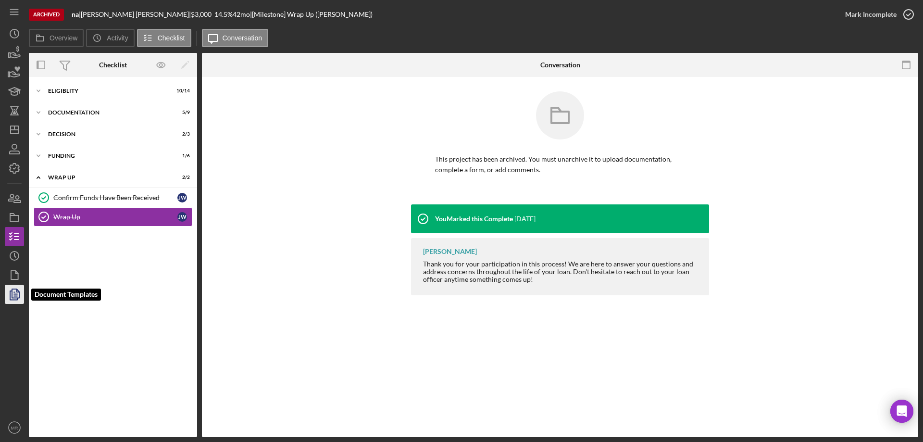
click at [11, 297] on polyline "button" at bounding box center [13, 295] width 7 height 9
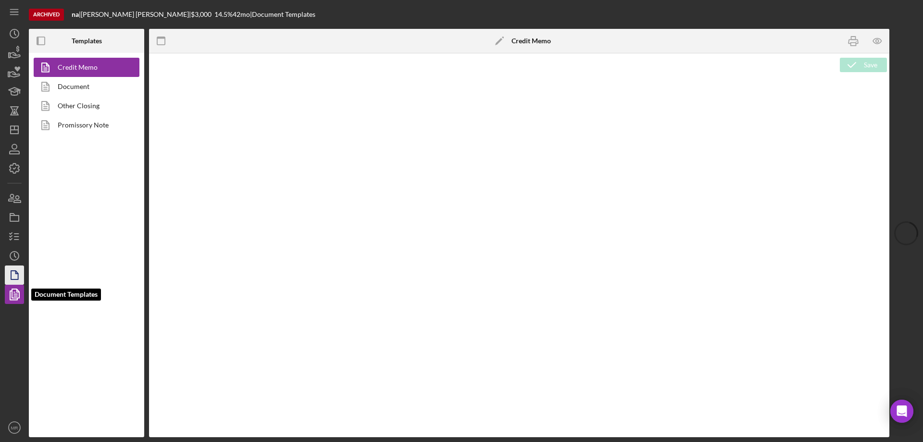
type textarea "<p style="margin: 0 0 10pt; line-height: 115%; font-size: 11pt; font-family: Ca…"
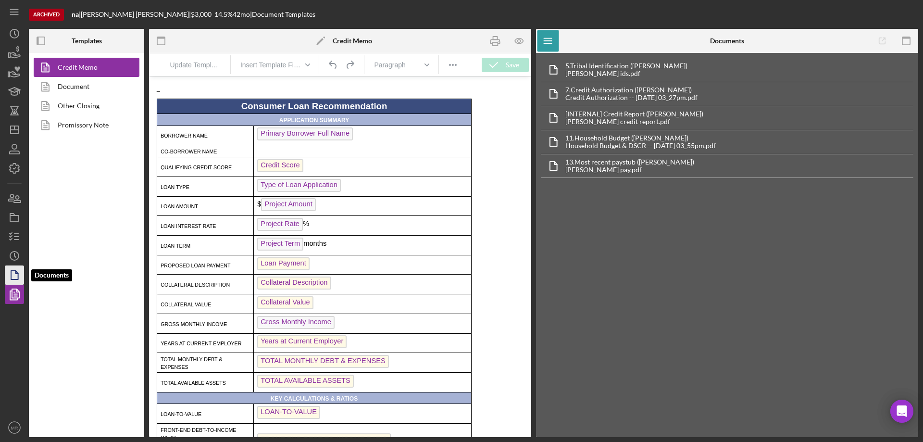
click at [15, 275] on icon "button" at bounding box center [14, 275] width 24 height 24
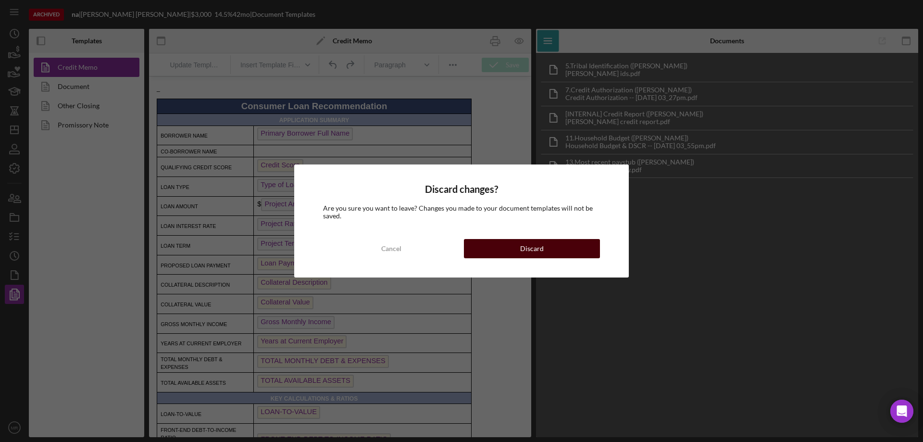
click at [564, 244] on button "Discard" at bounding box center [532, 248] width 136 height 19
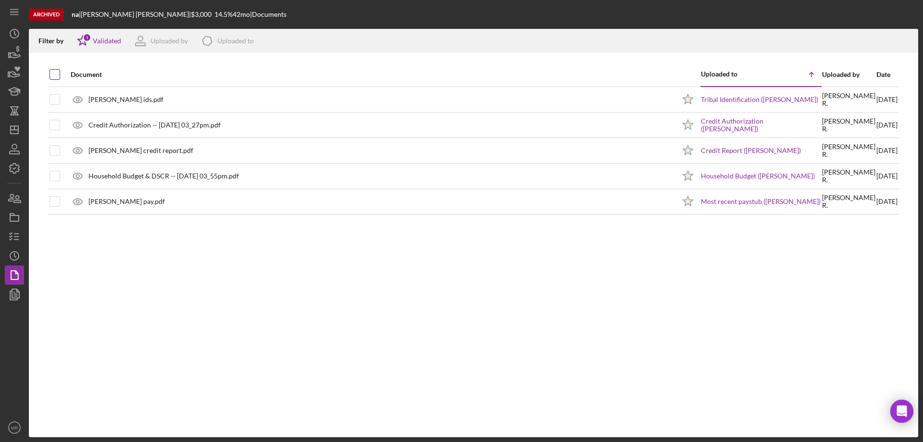
click at [54, 71] on input "checkbox" at bounding box center [55, 75] width 10 height 10
checkbox input "true"
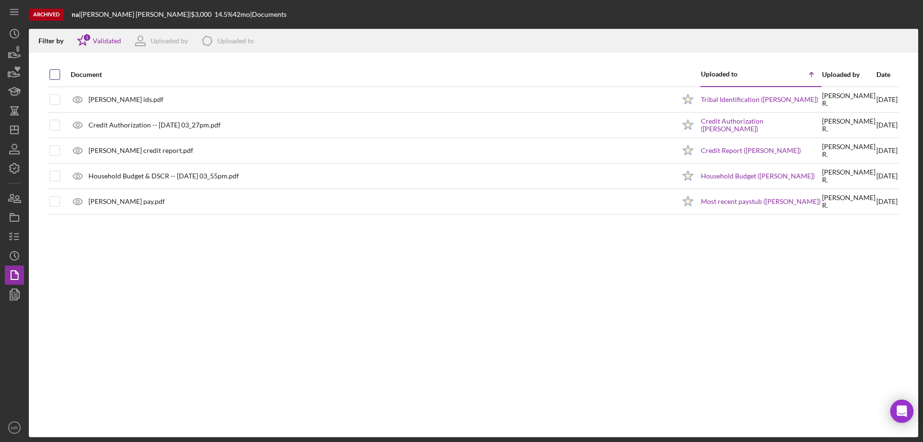
checkbox input "true"
click at [907, 40] on icon "Icon/Download" at bounding box center [907, 41] width 22 height 22
click at [12, 131] on icon "Icon/Dashboard" at bounding box center [14, 130] width 24 height 24
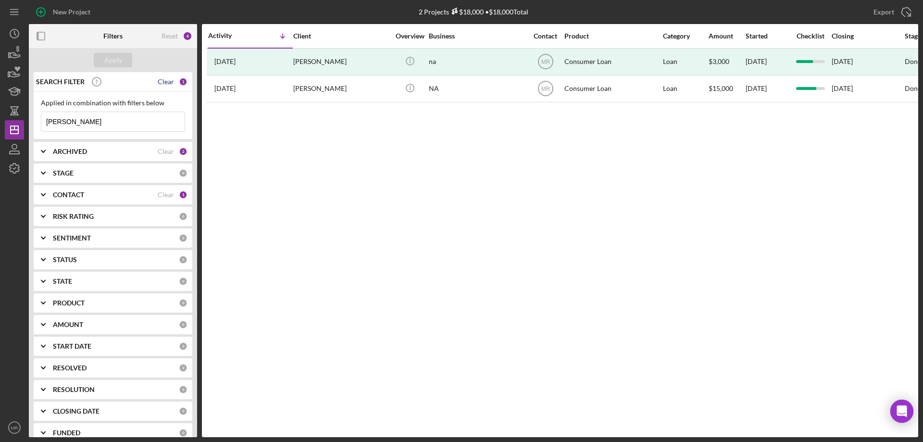
click at [164, 80] on div "Clear" at bounding box center [166, 82] width 16 height 8
click at [106, 61] on div "Apply" at bounding box center [113, 60] width 18 height 14
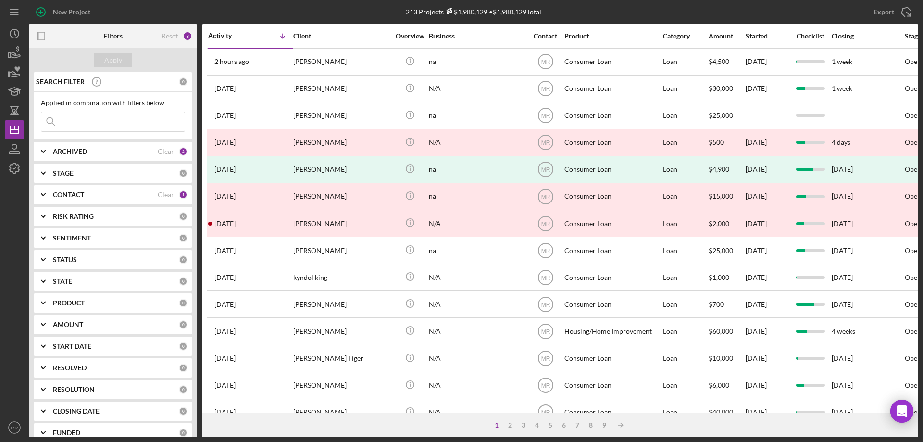
click at [114, 147] on div "ARCHIVED Clear 2" at bounding box center [120, 151] width 135 height 9
click at [46, 207] on input "Archived" at bounding box center [46, 206] width 10 height 10
checkbox input "false"
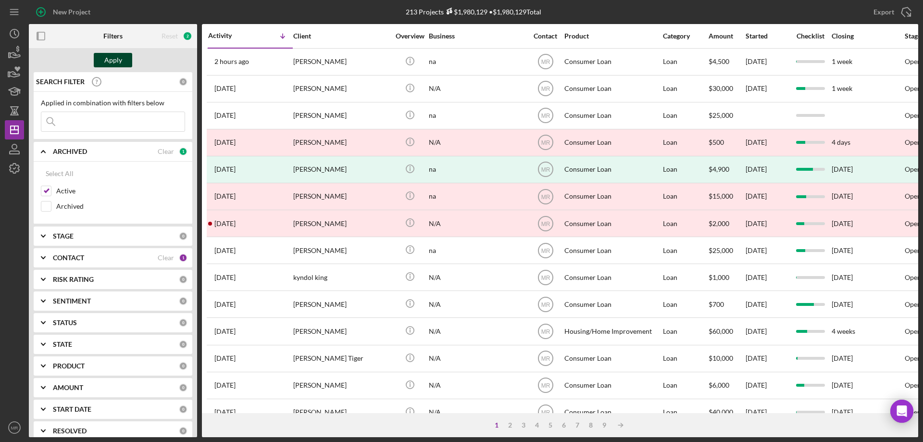
click at [112, 58] on div "Apply" at bounding box center [113, 60] width 18 height 14
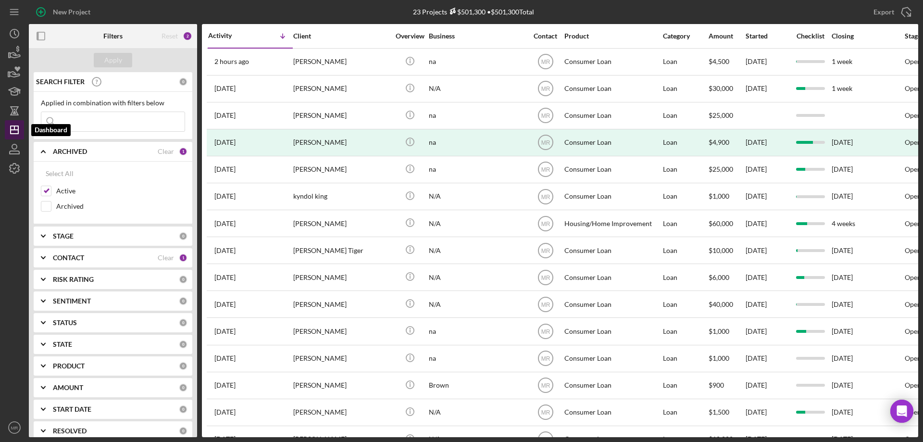
click at [11, 128] on polygon "button" at bounding box center [15, 130] width 8 height 8
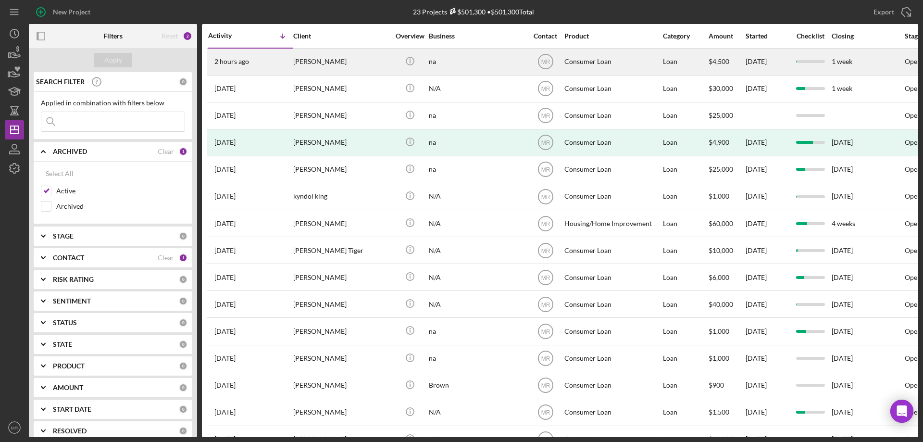
click at [352, 63] on div "[PERSON_NAME]" at bounding box center [341, 61] width 96 height 25
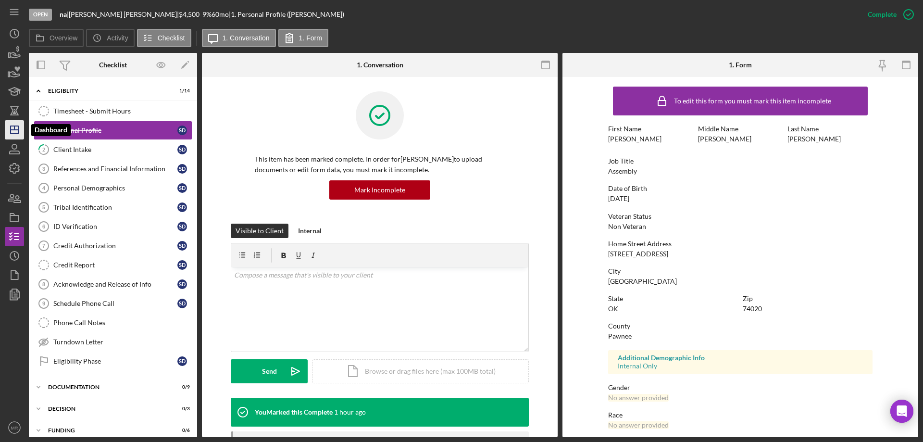
click at [5, 132] on icon "Icon/Dashboard" at bounding box center [14, 130] width 24 height 24
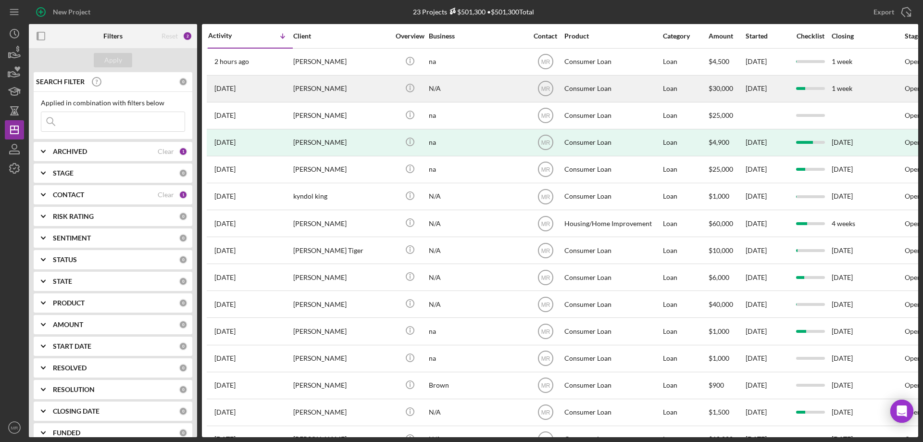
click at [383, 90] on div "[PERSON_NAME]" at bounding box center [341, 88] width 96 height 25
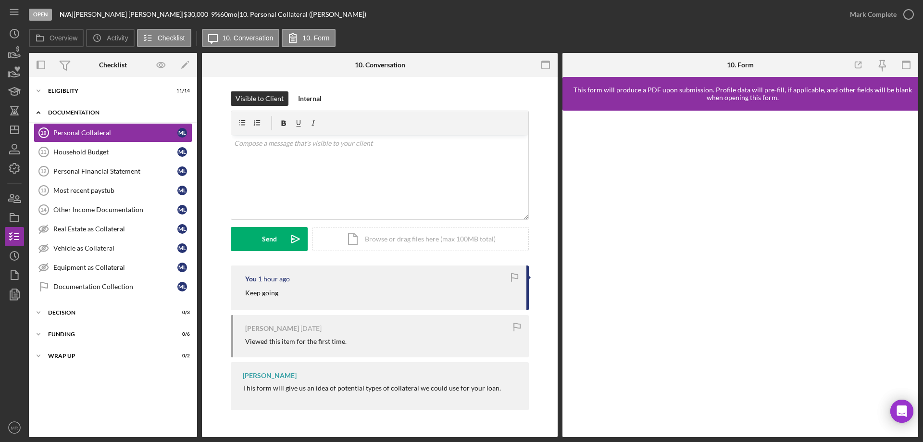
click at [73, 111] on div "Documentation" at bounding box center [116, 113] width 137 height 6
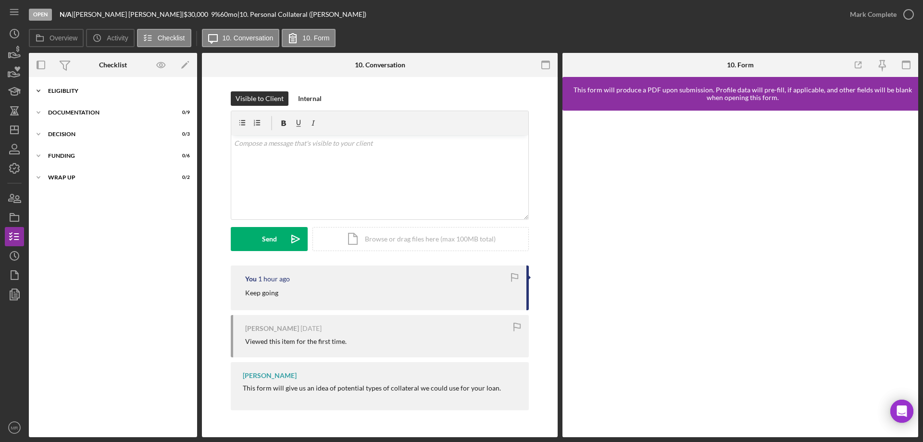
click at [65, 88] on div "Eligiblity" at bounding box center [116, 91] width 137 height 6
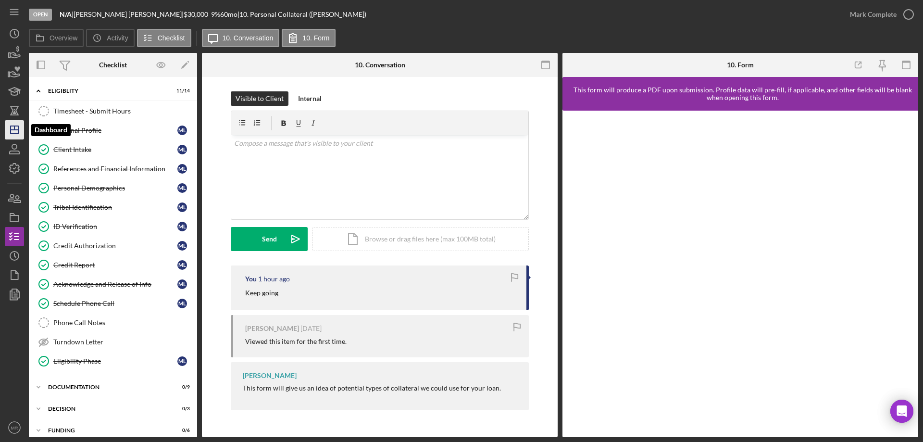
click at [11, 128] on polygon "button" at bounding box center [15, 130] width 8 height 8
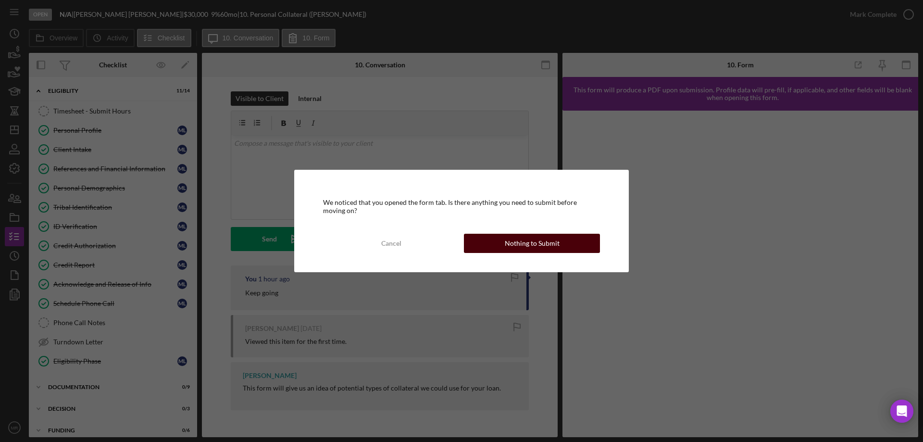
click at [555, 237] on div "Nothing to Submit" at bounding box center [532, 243] width 55 height 19
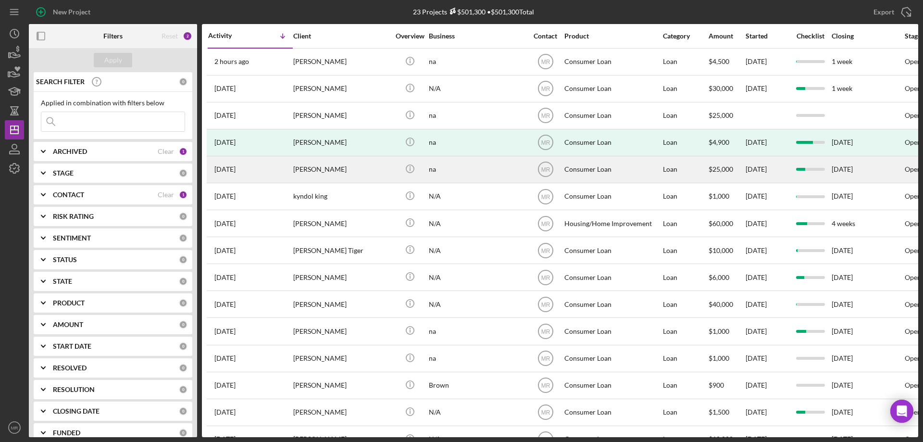
click at [482, 167] on div "na" at bounding box center [477, 169] width 96 height 25
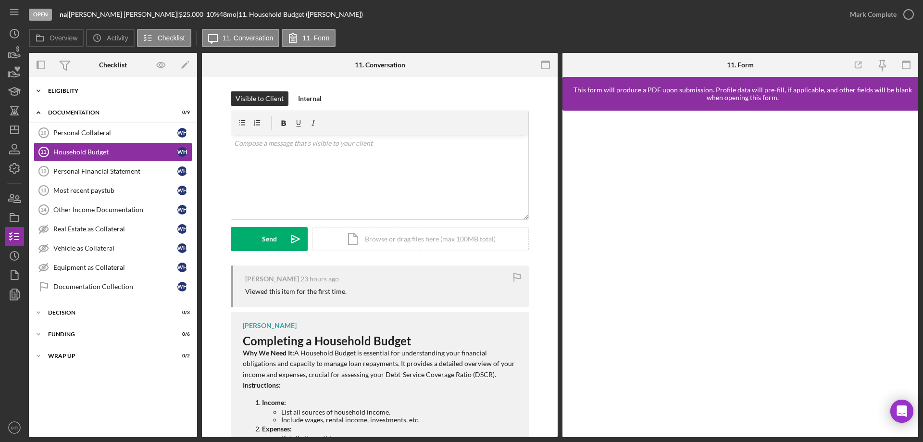
click at [56, 93] on div "Eligiblity" at bounding box center [116, 91] width 137 height 6
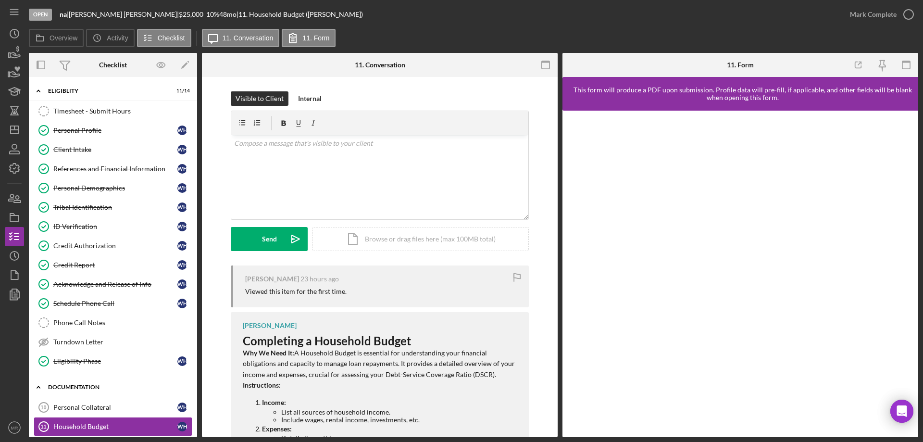
click at [69, 385] on div "Documentation" at bounding box center [116, 387] width 137 height 6
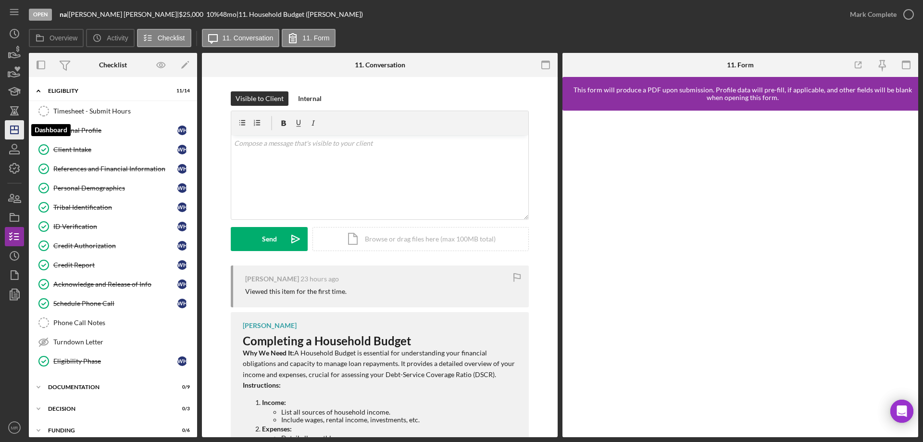
click at [18, 126] on polygon "button" at bounding box center [15, 130] width 8 height 8
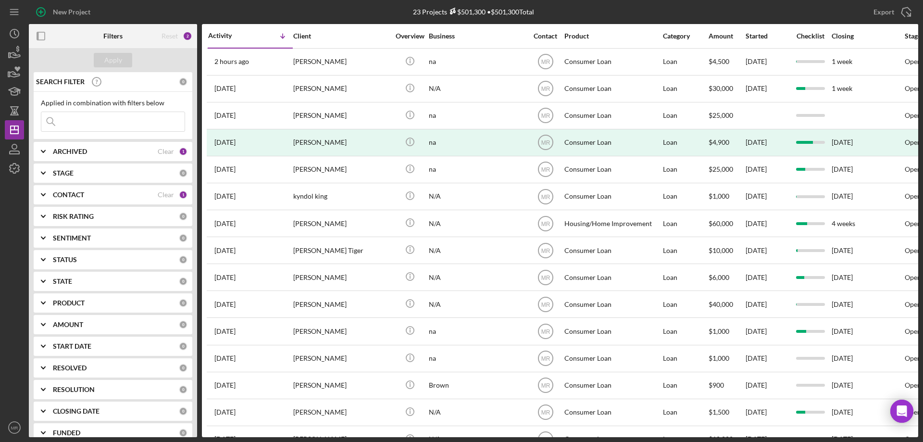
click at [72, 119] on input at bounding box center [112, 121] width 143 height 19
click at [22, 230] on div at bounding box center [14, 298] width 19 height 240
